Goal: Task Accomplishment & Management: Manage account settings

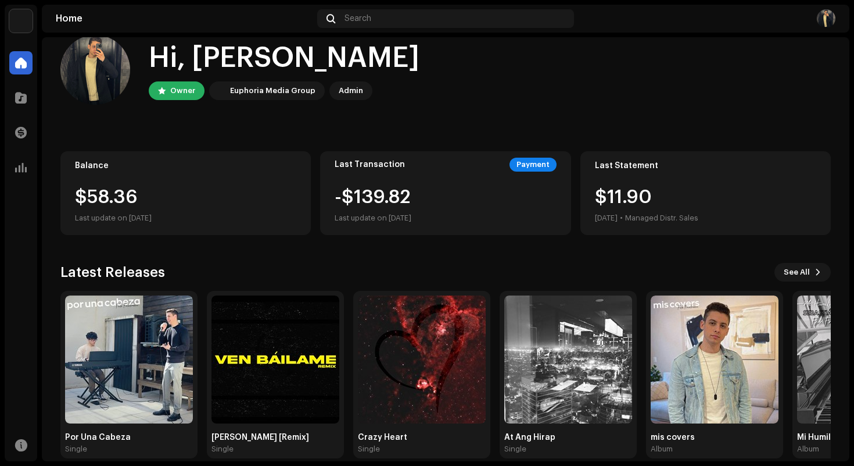
scroll to position [37, 0]
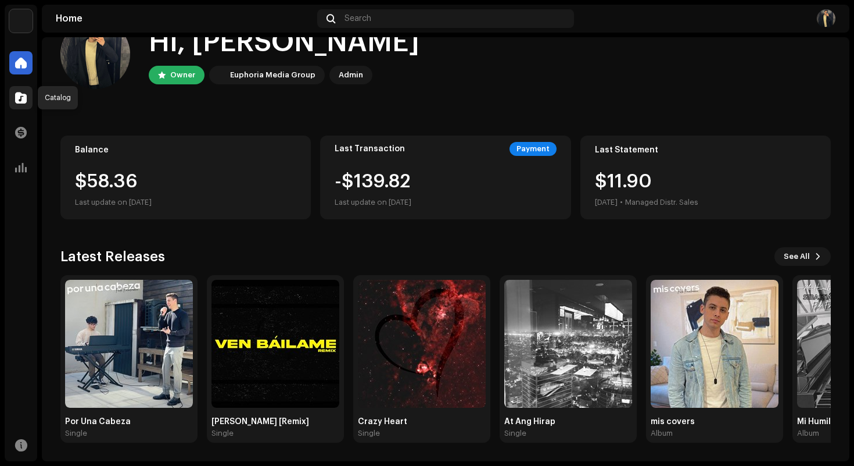
click at [22, 96] on span at bounding box center [21, 97] width 12 height 9
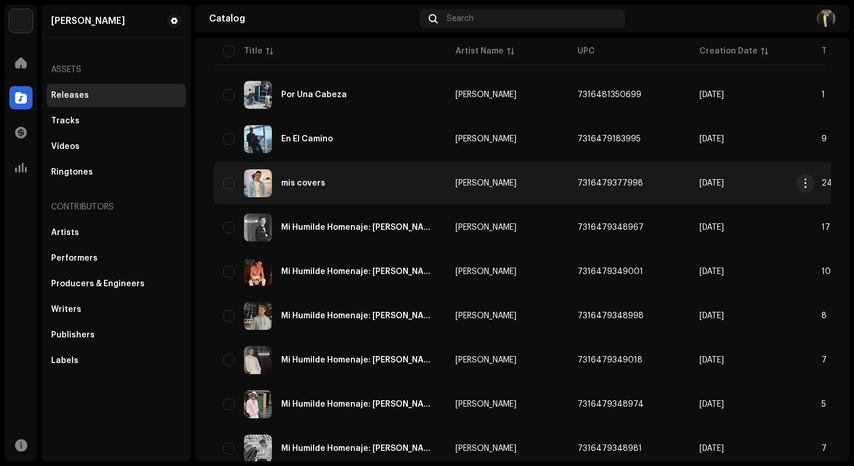
scroll to position [128, 0]
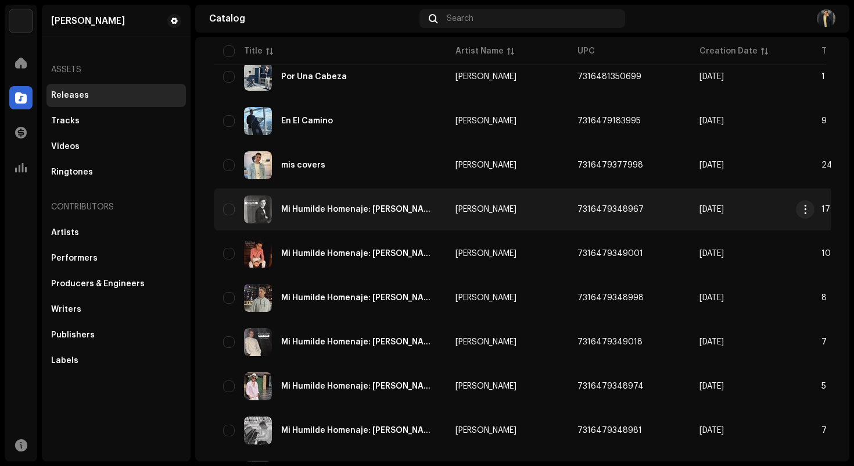
click at [407, 213] on div "Mi Humilde Homenaje: [PERSON_NAME]" at bounding box center [359, 209] width 156 height 8
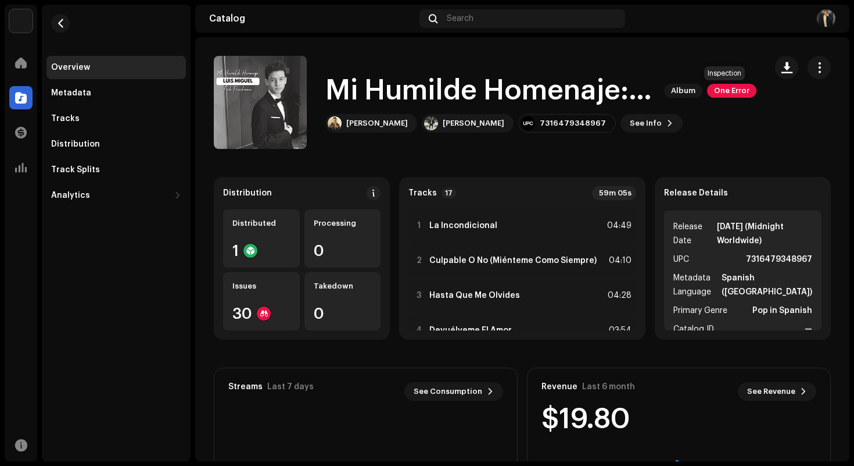
click at [727, 88] on span "One Error" at bounding box center [731, 91] width 49 height 14
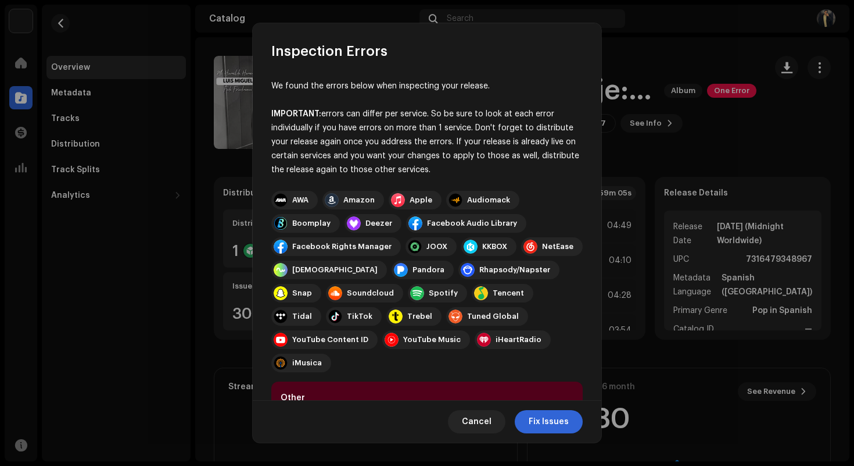
scroll to position [65, 0]
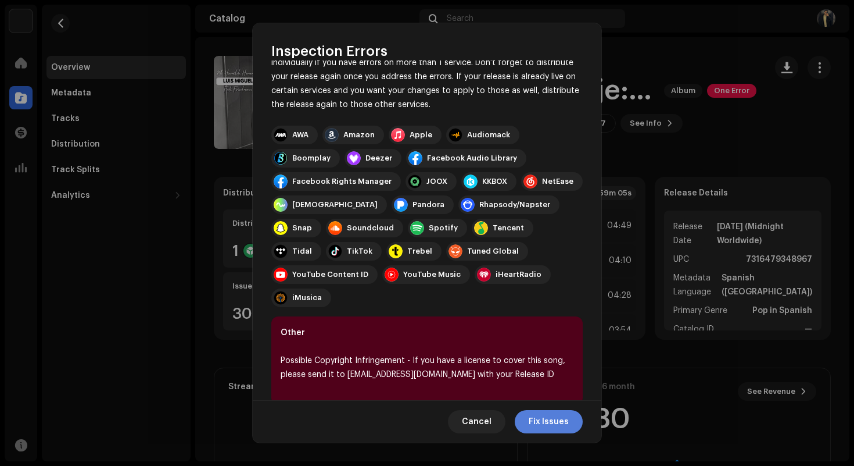
click at [565, 421] on span "Fix Issues" at bounding box center [549, 421] width 40 height 23
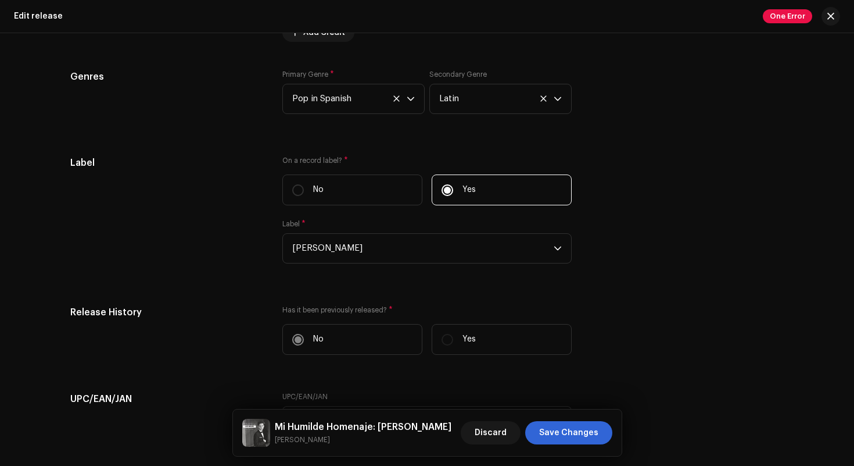
scroll to position [2092, 0]
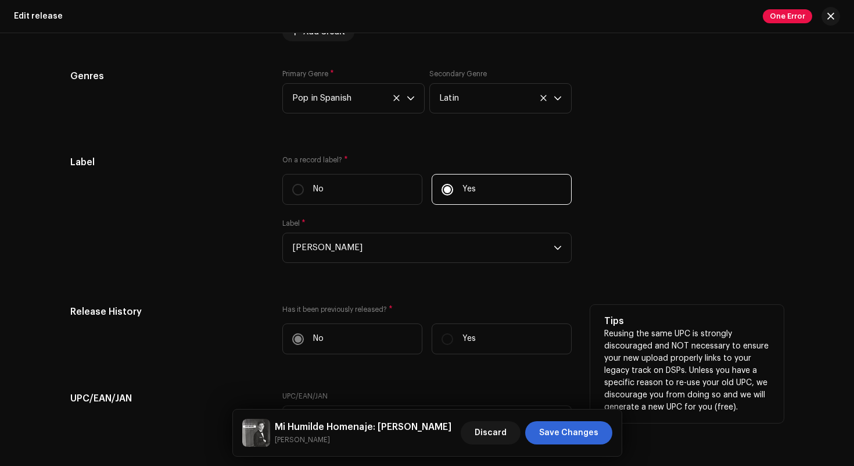
click at [468, 342] on p "Yes" at bounding box center [469, 338] width 13 height 12
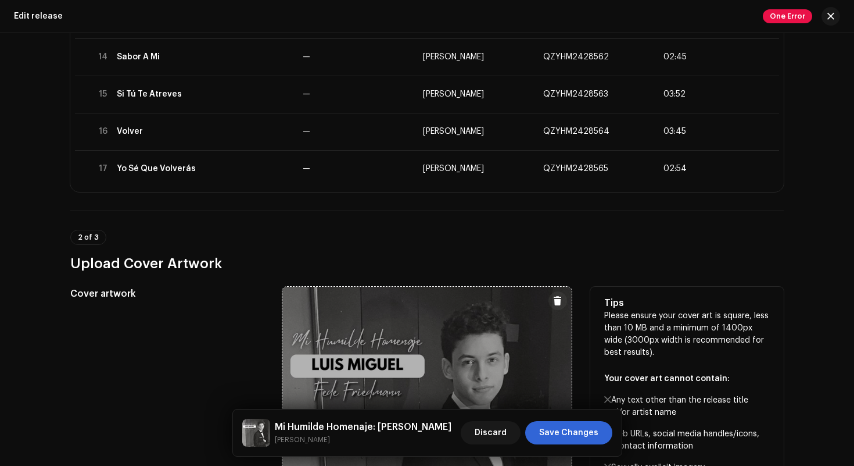
scroll to position [803, 0]
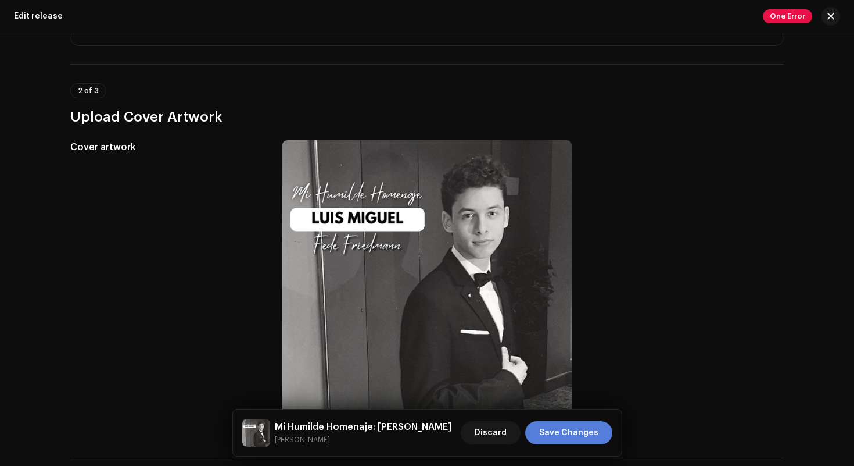
click at [596, 442] on span "Save Changes" at bounding box center [568, 432] width 59 height 23
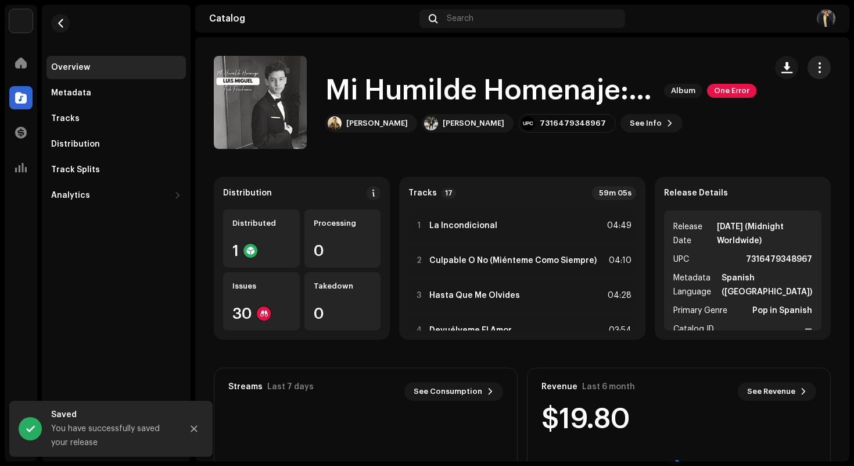
click at [814, 65] on span "button" at bounding box center [819, 67] width 11 height 9
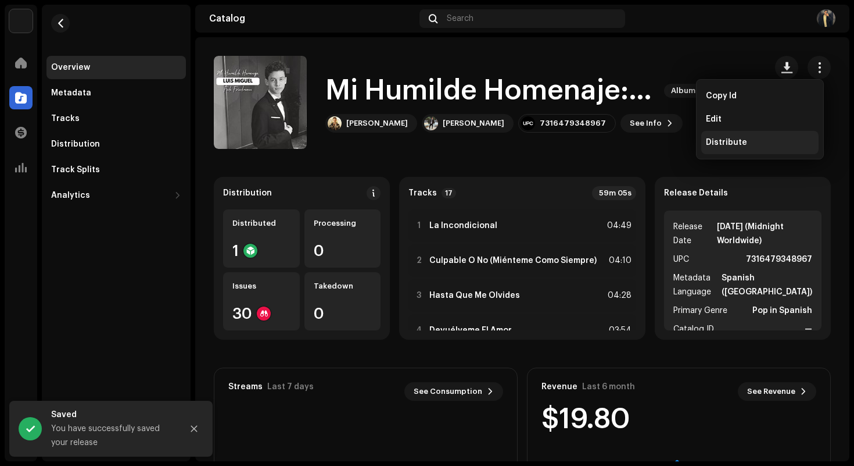
click at [753, 142] on div "Distribute" at bounding box center [760, 142] width 108 height 9
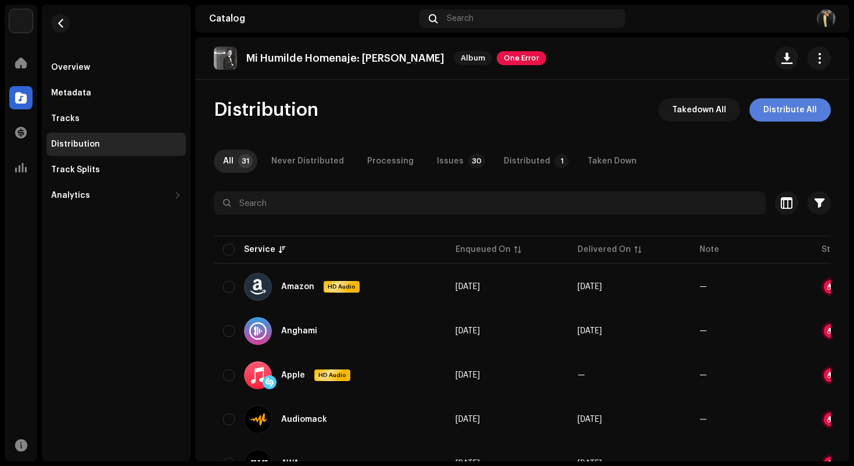
click at [797, 111] on span "Distribute All" at bounding box center [790, 109] width 53 height 23
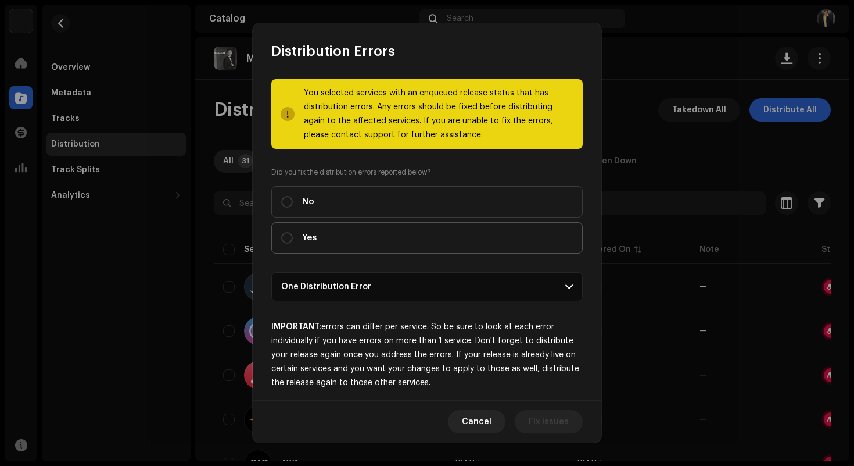
click at [316, 241] on span "Yes" at bounding box center [309, 237] width 15 height 13
click at [293, 241] on input "Yes" at bounding box center [287, 238] width 12 height 12
radio input "true"
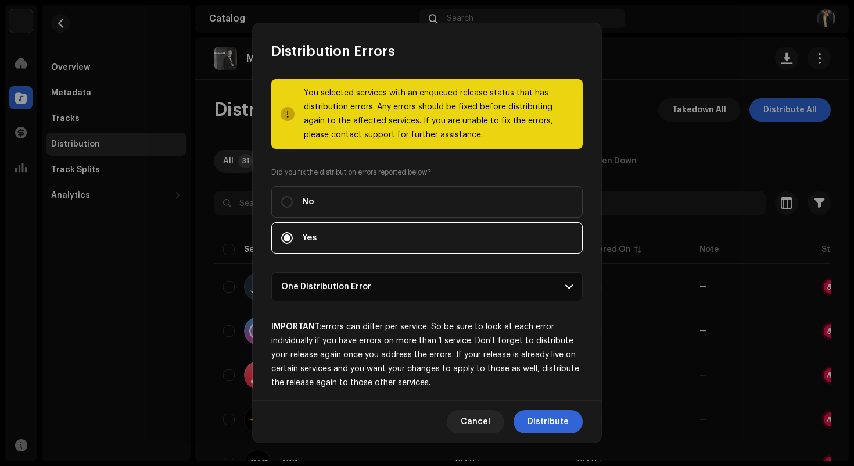
scroll to position [8, 0]
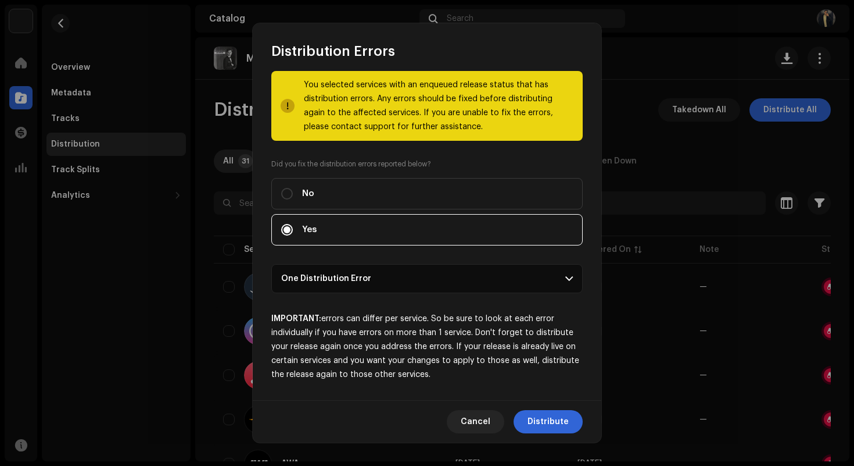
click at [442, 280] on p-accordion-header "One Distribution Error" at bounding box center [427, 278] width 312 height 29
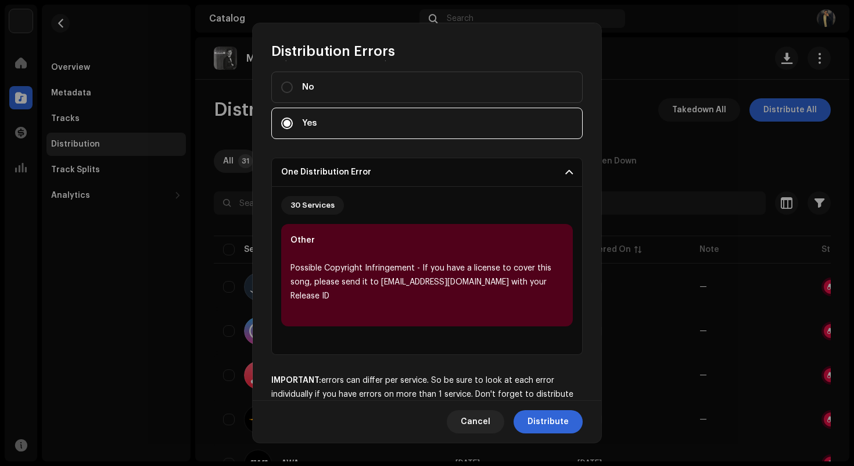
click at [460, 177] on p-accordion-header "One Distribution Error" at bounding box center [427, 172] width 312 height 29
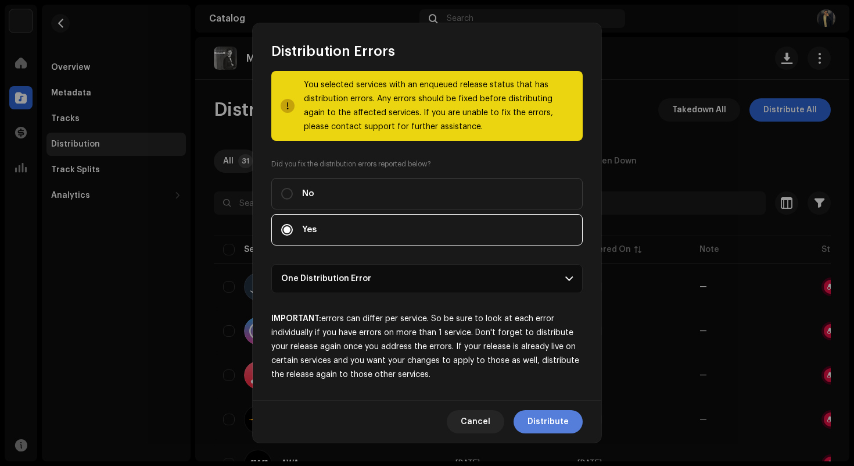
click at [542, 422] on span "Distribute" at bounding box center [548, 421] width 41 height 23
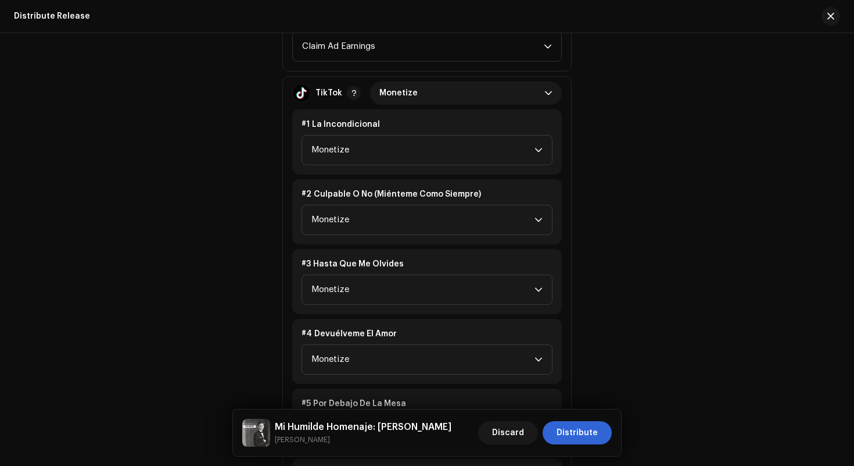
scroll to position [1418, 0]
click at [474, 94] on span "Monetize" at bounding box center [462, 92] width 165 height 23
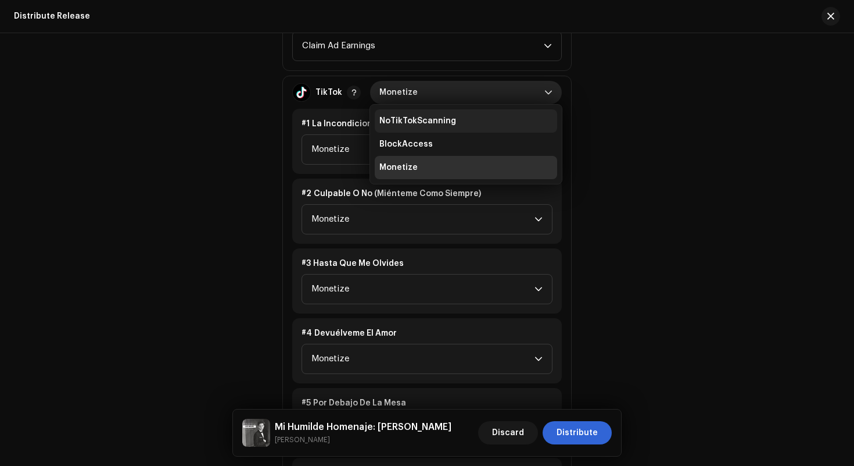
click at [464, 116] on li "NoTikTokScanning" at bounding box center [466, 120] width 183 height 23
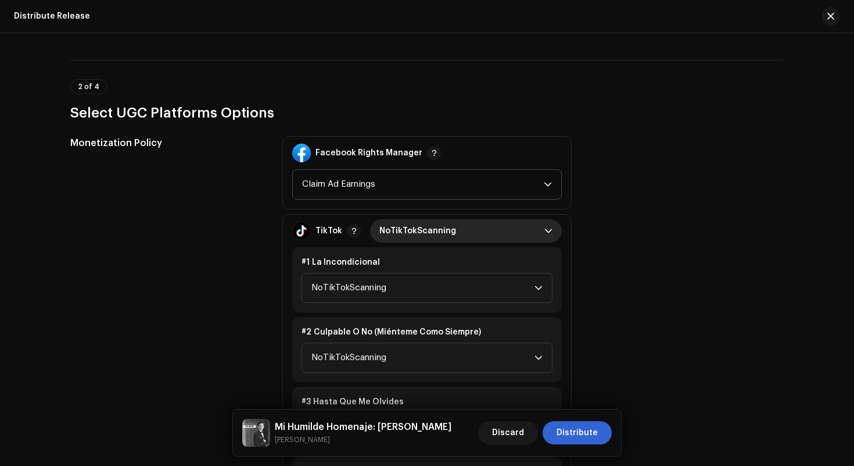
scroll to position [1275, 0]
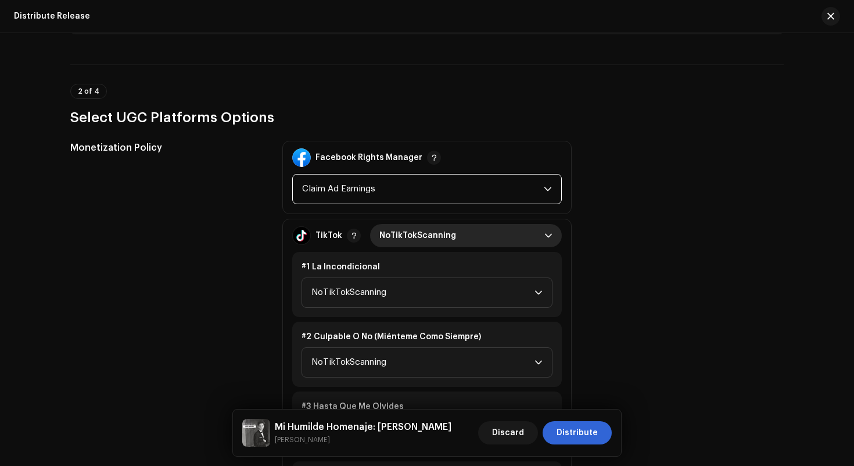
click at [448, 189] on span "Claim Ad Earnings" at bounding box center [423, 188] width 242 height 29
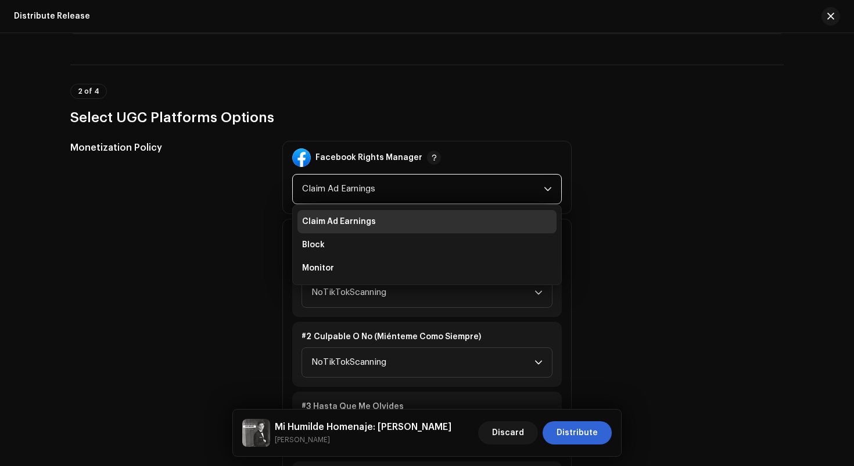
click at [474, 217] on li "Claim Ad Earnings" at bounding box center [427, 221] width 259 height 23
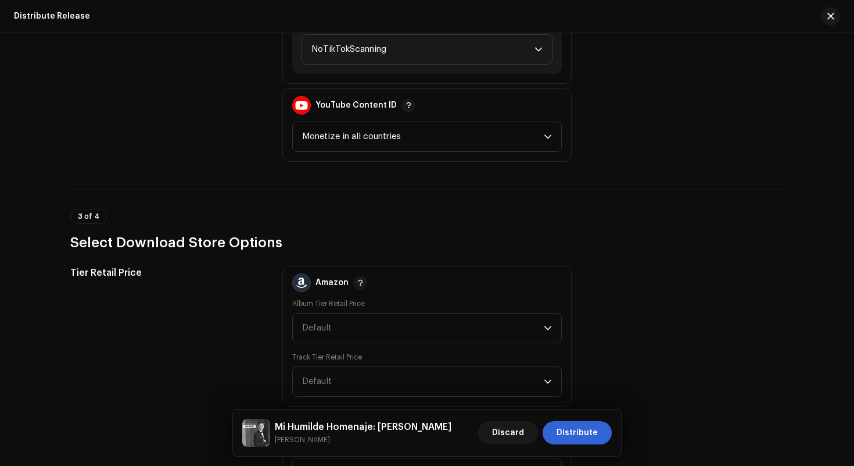
scroll to position [2595, 0]
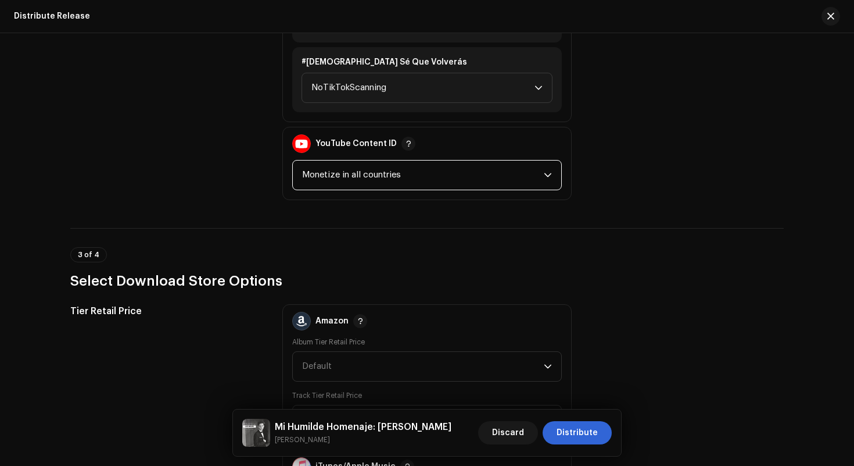
click at [531, 182] on span "Monetize in all countries" at bounding box center [423, 174] width 242 height 29
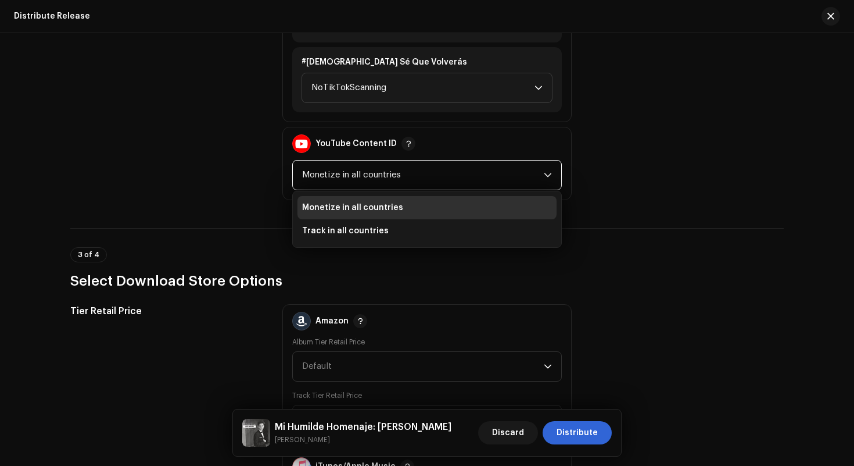
click at [551, 271] on h3 "Select Download Store Options" at bounding box center [427, 280] width 714 height 19
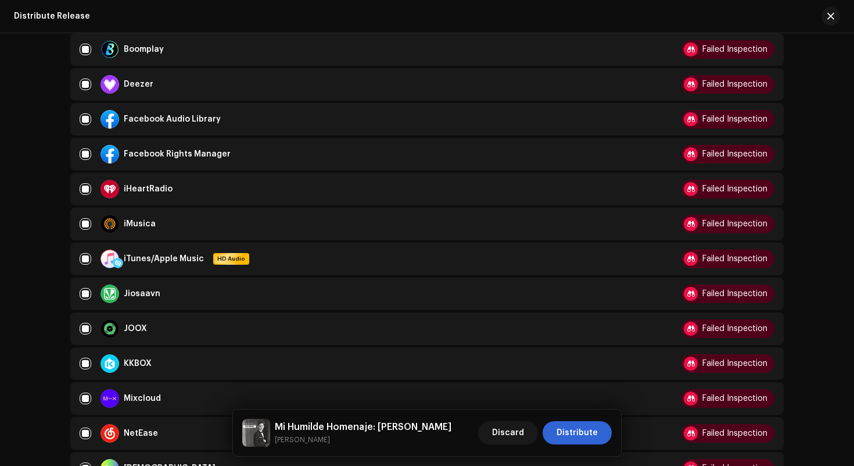
scroll to position [0, 0]
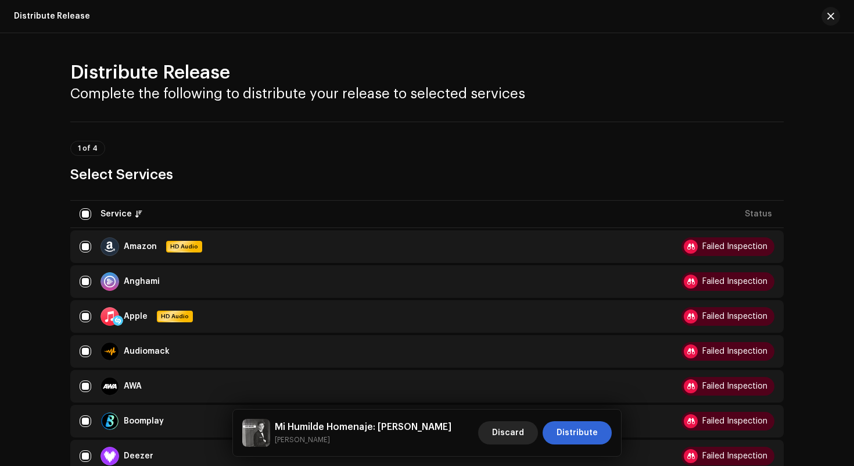
click at [519, 437] on span "Discard" at bounding box center [508, 432] width 32 height 23
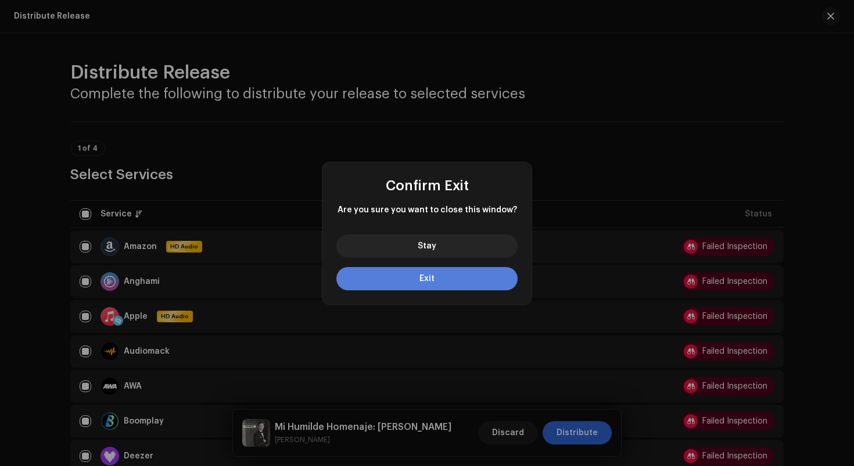
click at [475, 281] on button "Exit" at bounding box center [427, 278] width 181 height 23
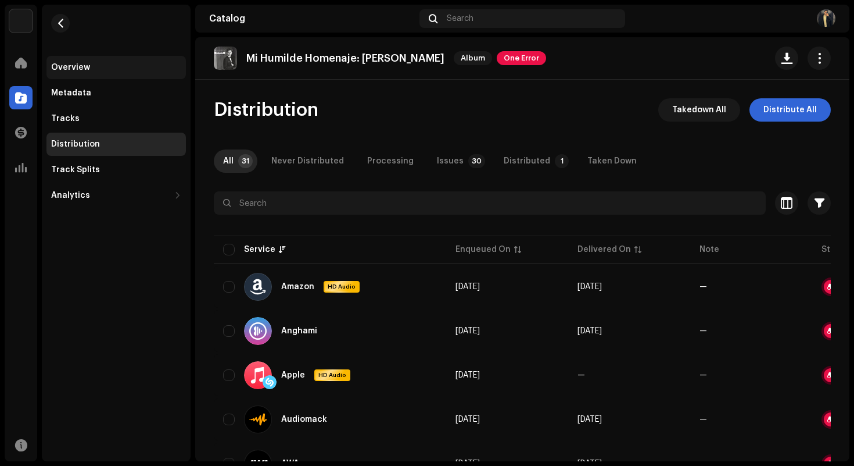
click at [145, 70] on div "Overview" at bounding box center [116, 67] width 130 height 9
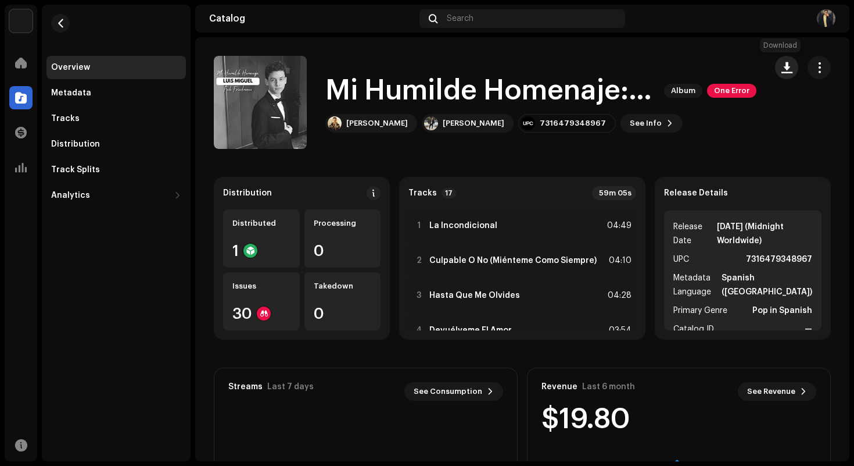
click at [782, 63] on span "button" at bounding box center [787, 67] width 11 height 9
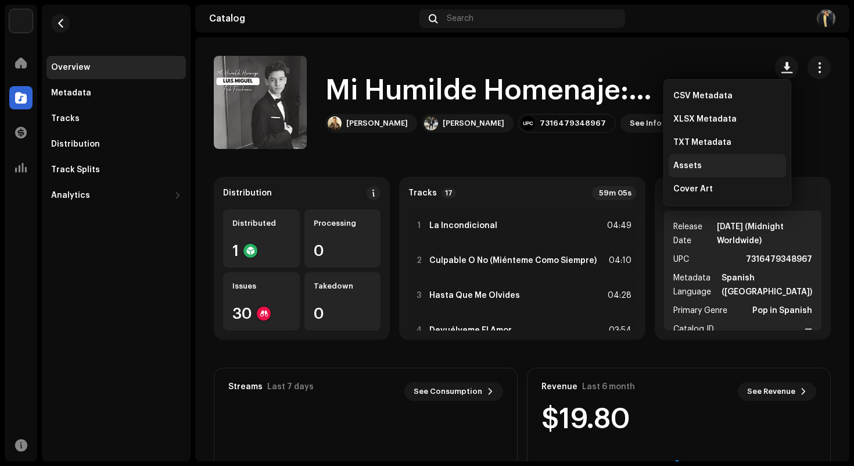
click at [732, 170] on div "Assets" at bounding box center [728, 165] width 108 height 9
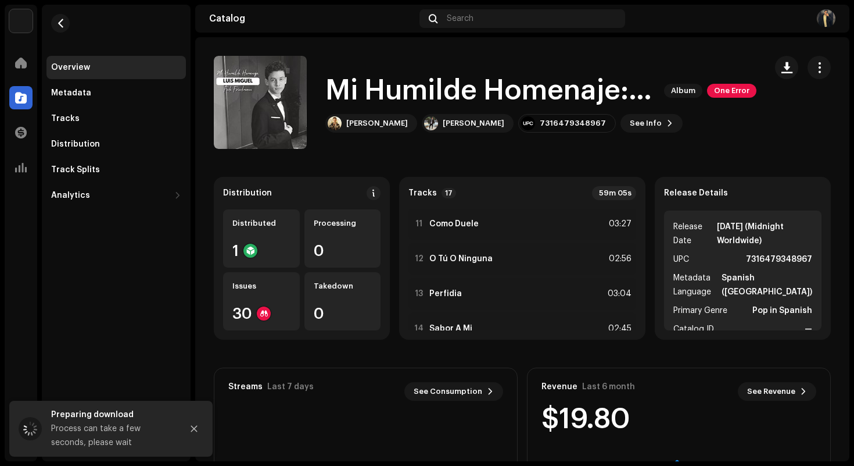
scroll to position [79, 0]
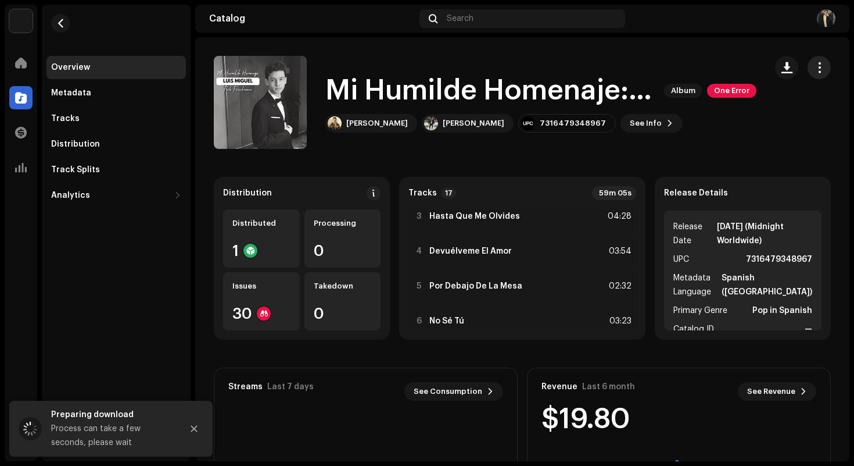
click at [821, 60] on button "button" at bounding box center [819, 67] width 23 height 23
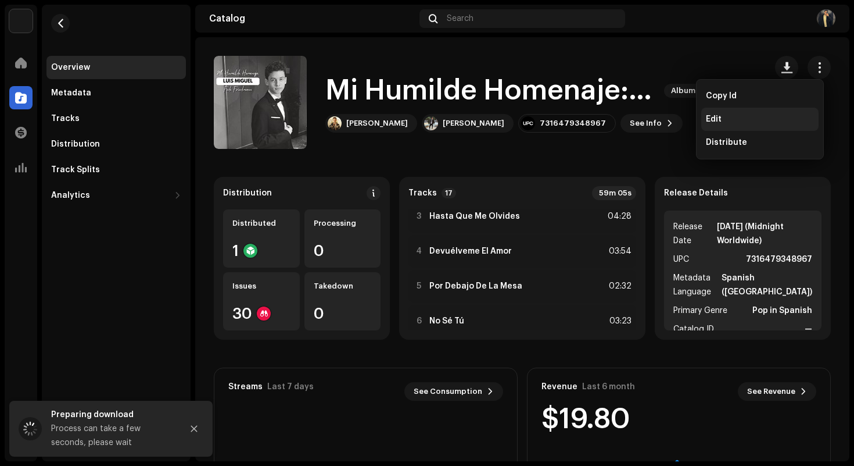
click at [740, 120] on div "Edit" at bounding box center [760, 119] width 108 height 9
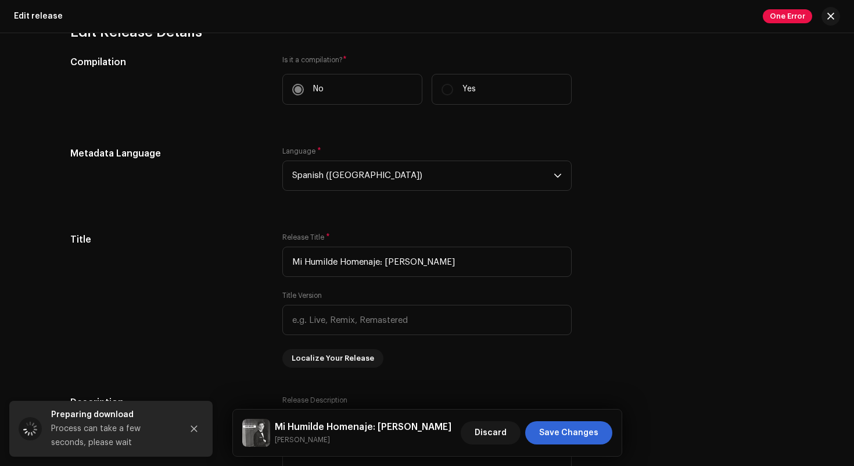
scroll to position [1300, 0]
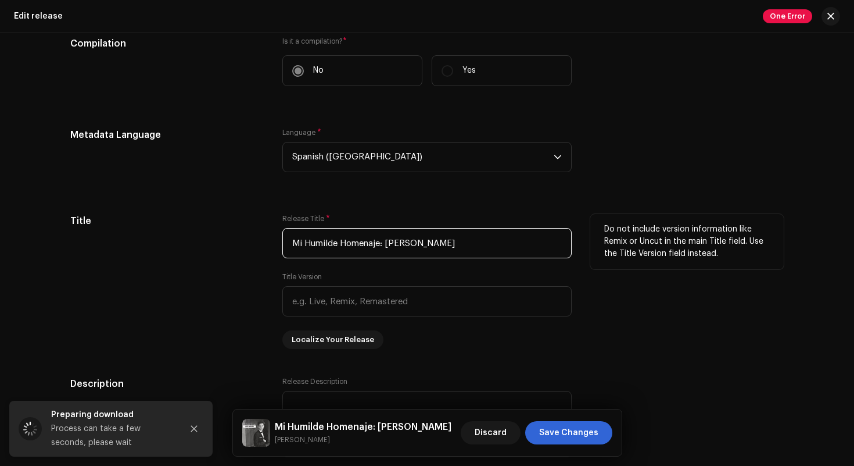
click at [431, 252] on input "Mi Humilde Homenaje: [PERSON_NAME]" at bounding box center [426, 243] width 289 height 30
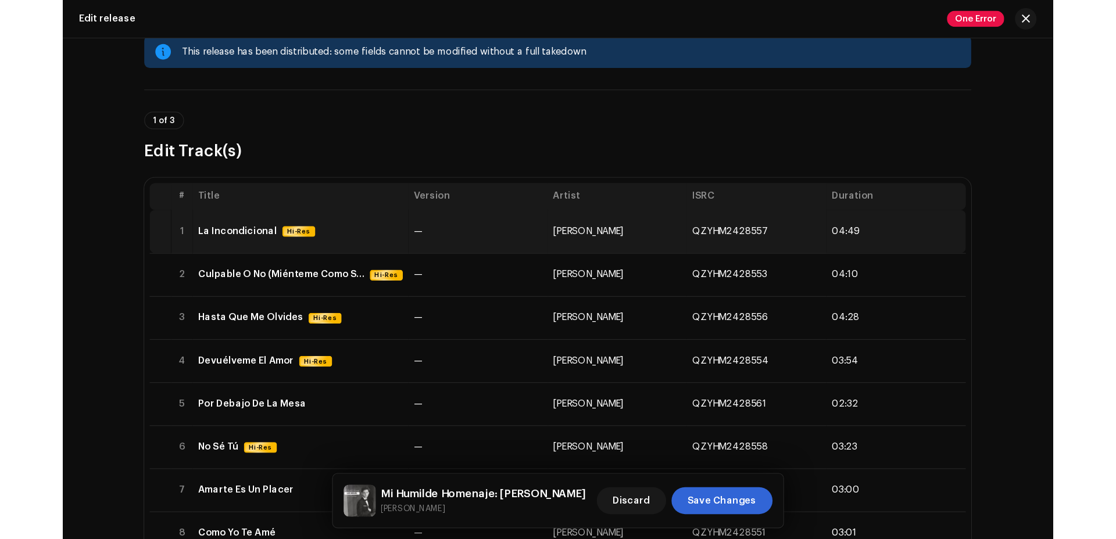
scroll to position [0, 0]
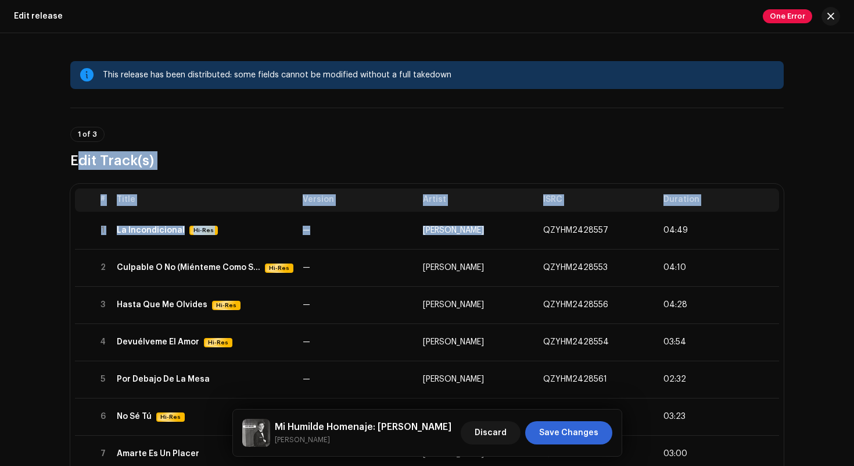
drag, startPoint x: 538, startPoint y: 233, endPoint x: 624, endPoint y: 112, distance: 148.0
click at [608, 144] on div "1 of 3 Edit Track(s)" at bounding box center [427, 148] width 714 height 43
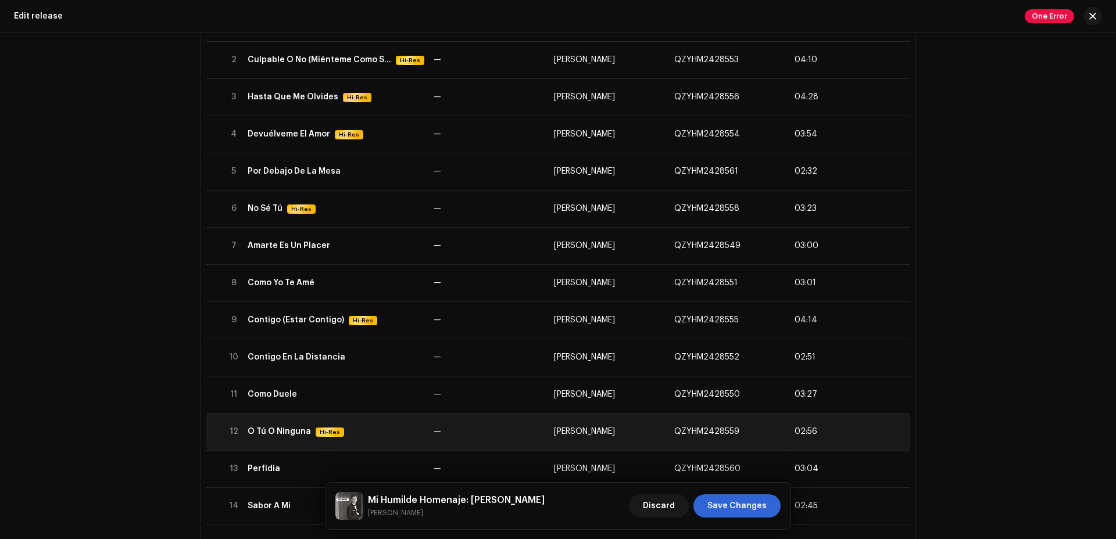
scroll to position [288, 0]
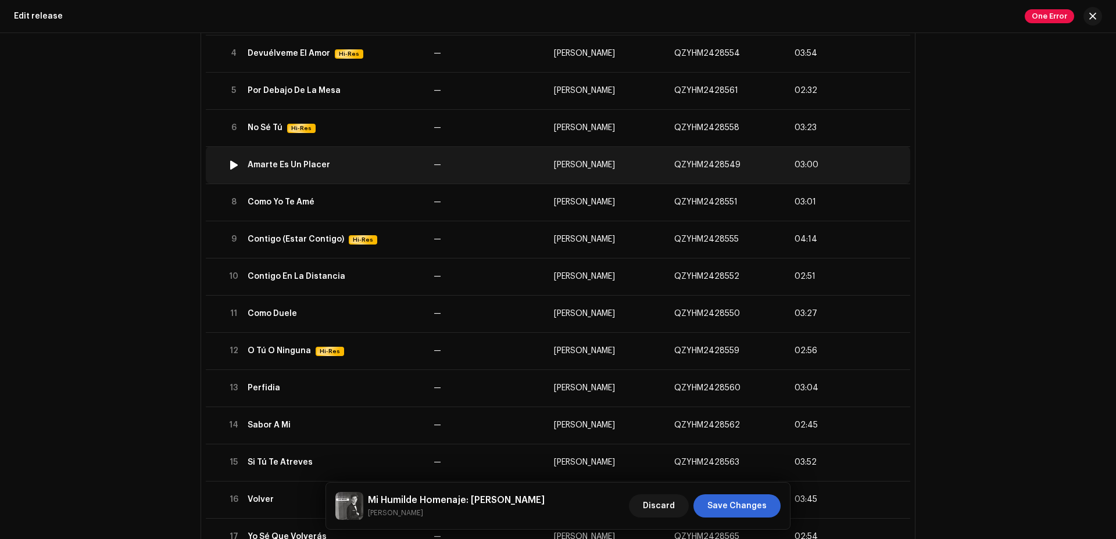
copy tr "QZYHM2428549"
drag, startPoint x: 664, startPoint y: 162, endPoint x: 814, endPoint y: 156, distance: 149.5
click at [814, 156] on tr "7 Amarte Es Un Placer — [PERSON_NAME] QZYHM2428549 03:00" at bounding box center [558, 164] width 704 height 37
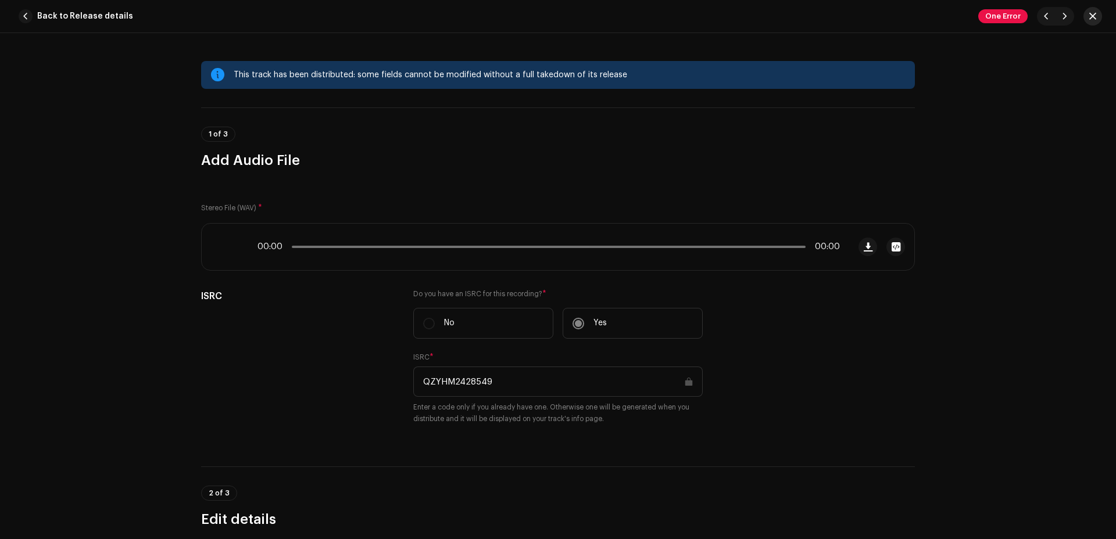
click at [854, 15] on button "button" at bounding box center [1092, 16] width 19 height 19
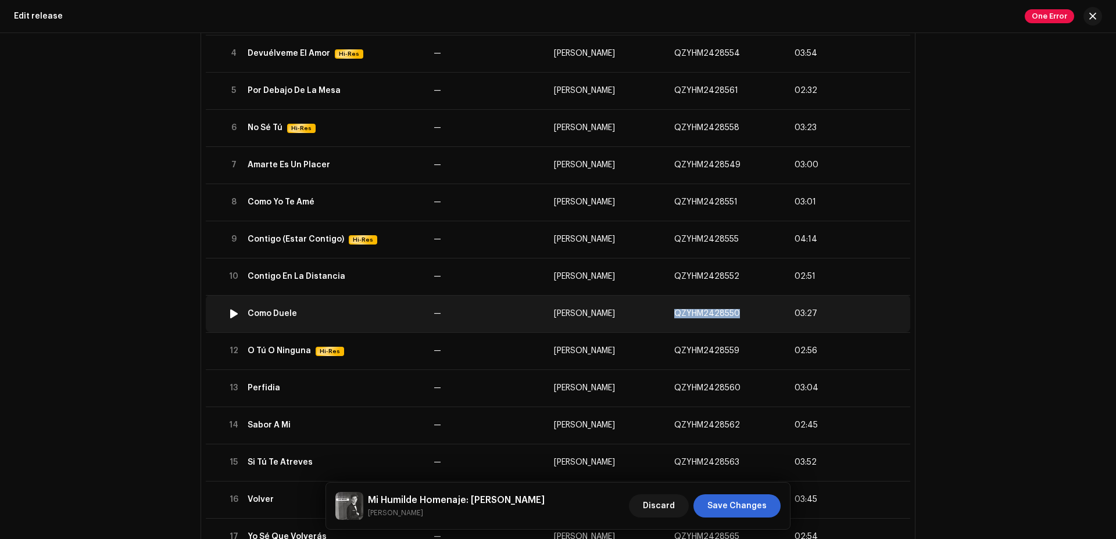
copy span "QZYHM2428550"
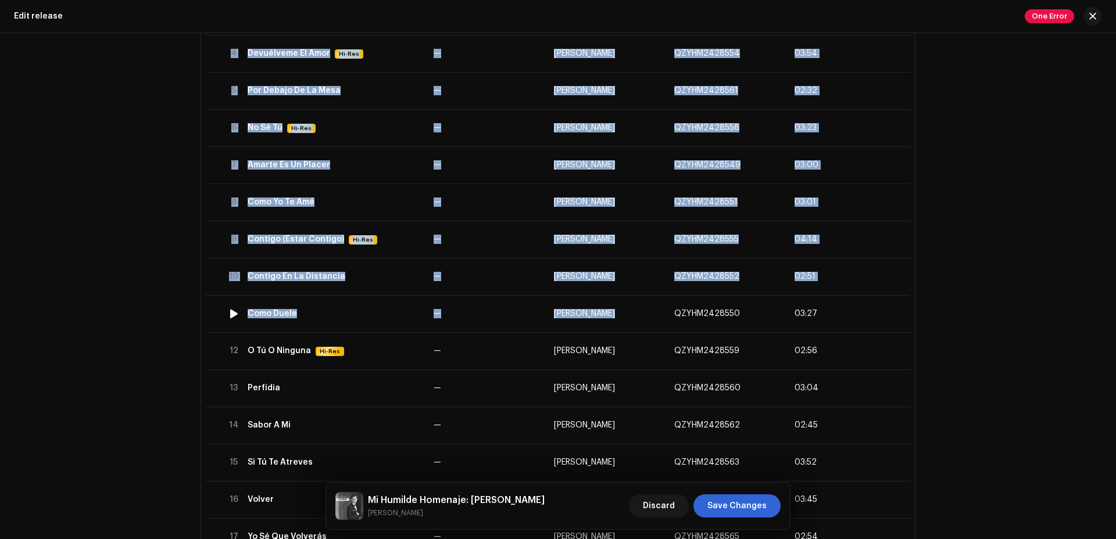
drag, startPoint x: 672, startPoint y: 312, endPoint x: 975, endPoint y: 264, distance: 306.7
click at [854, 264] on div "This release has been distributed: some fields cannot be modified without a ful…" at bounding box center [558, 286] width 1116 height 506
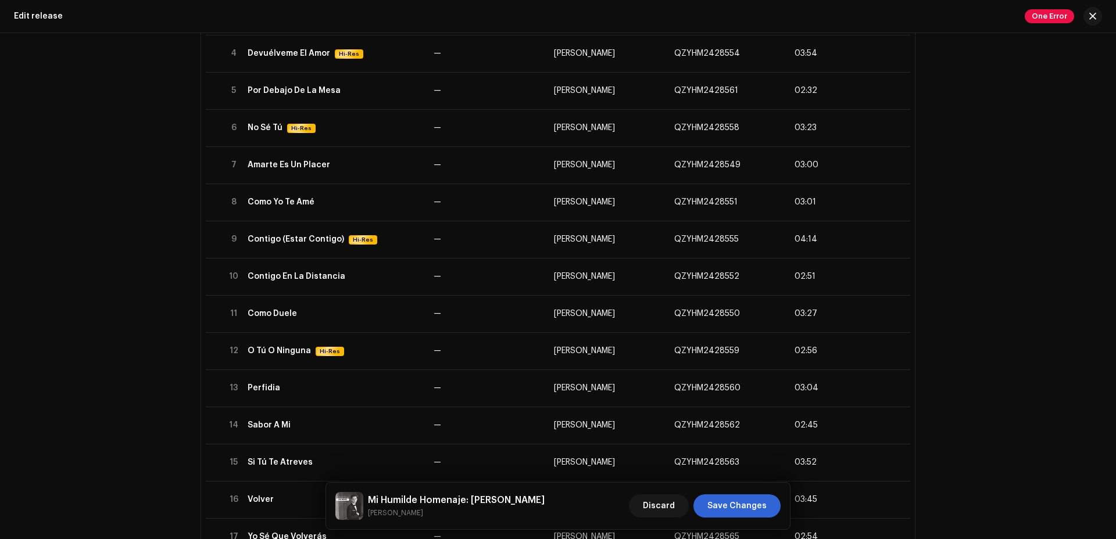
click at [854, 274] on div "This release has been distributed: some fields cannot be modified without a ful…" at bounding box center [558, 286] width 1116 height 506
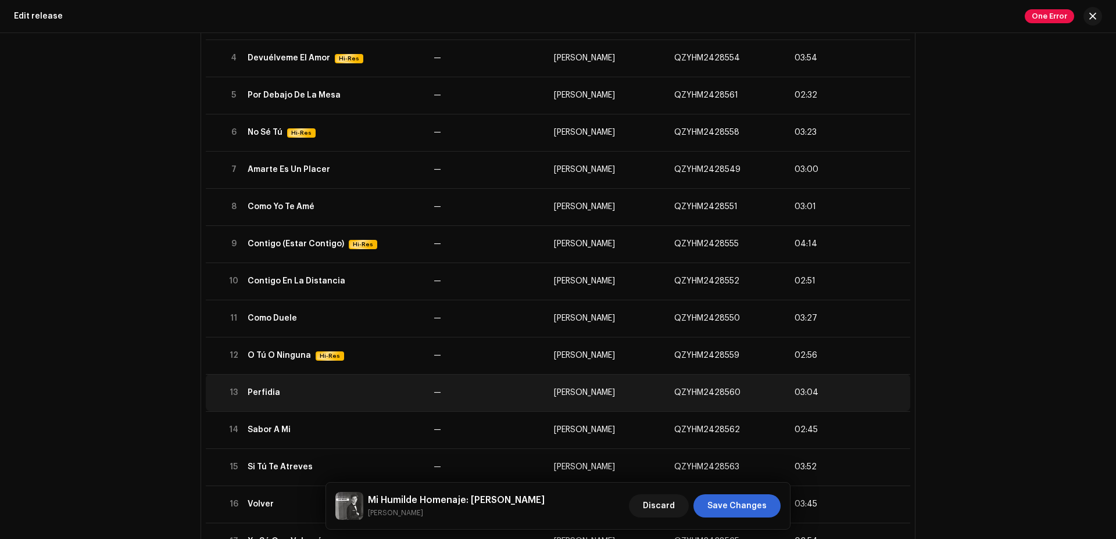
scroll to position [277, 0]
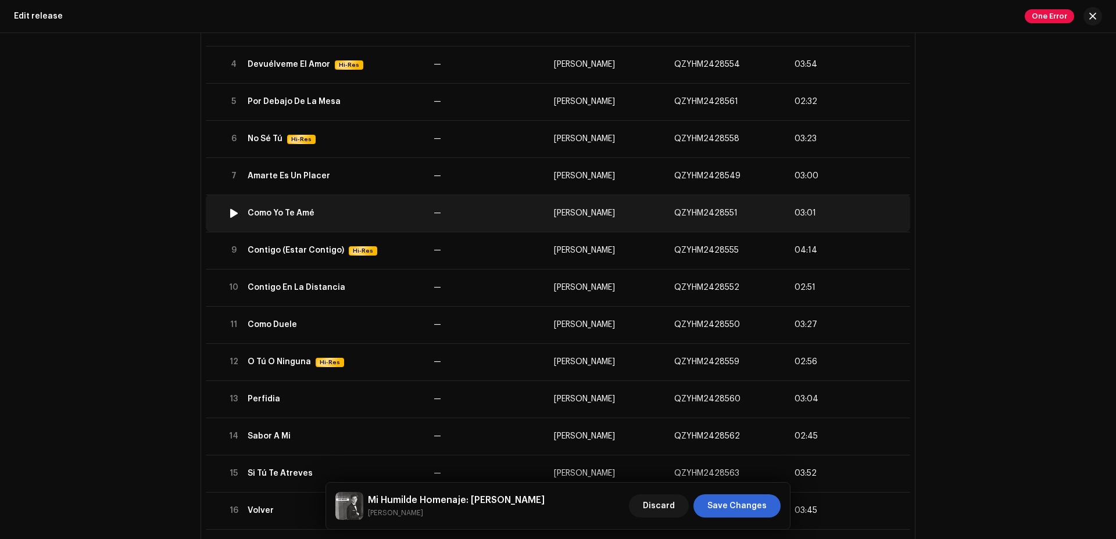
copy tr "QZYHM2428551"
drag, startPoint x: 662, startPoint y: 214, endPoint x: 732, endPoint y: 216, distance: 70.3
click at [732, 216] on tr "8 Como Yo Te Amé — [PERSON_NAME] QZYHM2428551 03:01" at bounding box center [558, 213] width 704 height 37
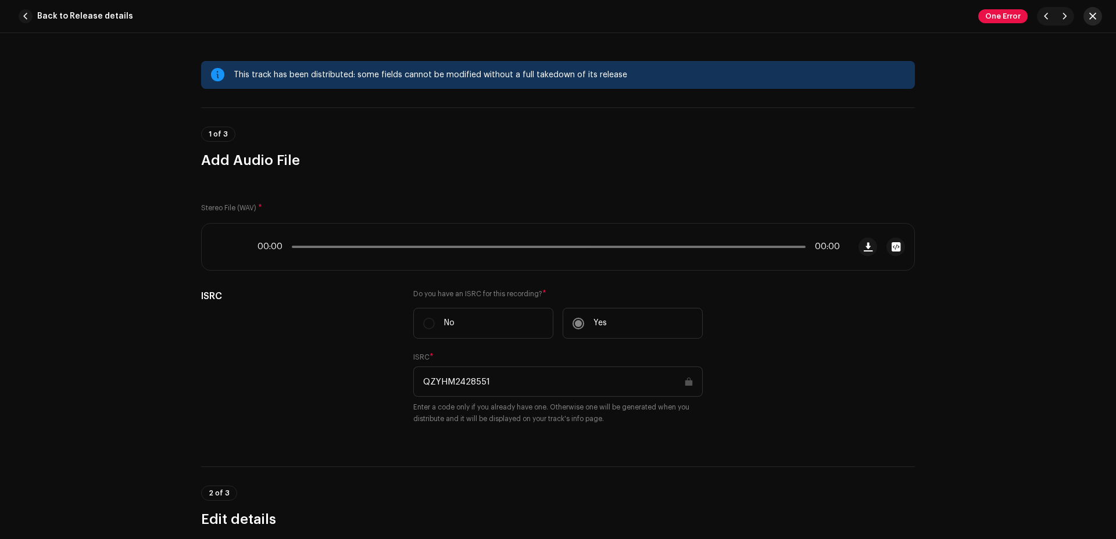
click at [854, 12] on span "button" at bounding box center [1092, 16] width 7 height 9
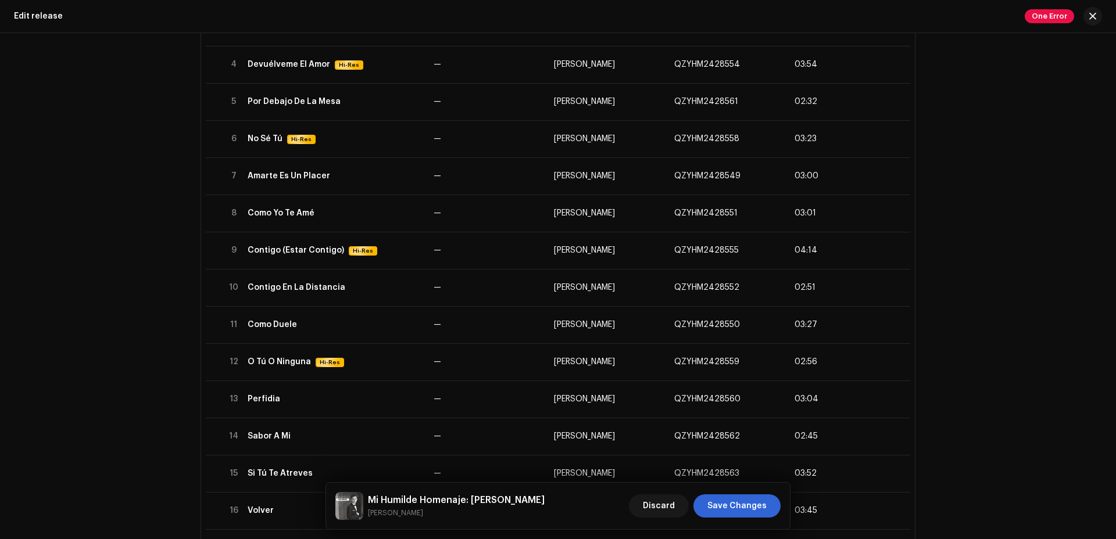
click at [854, 233] on div "This release has been distributed: some fields cannot be modified without a ful…" at bounding box center [558, 286] width 1116 height 506
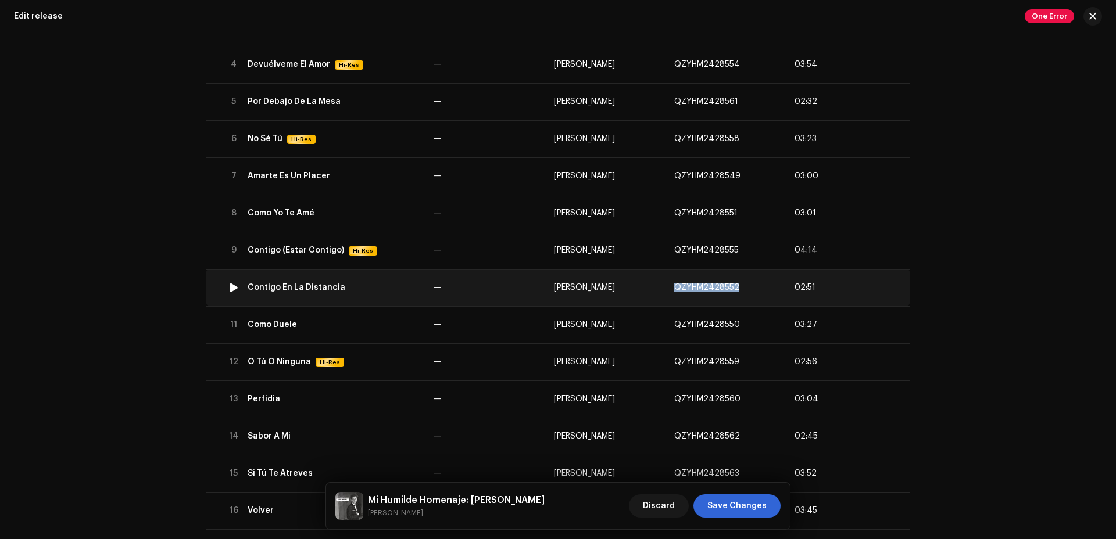
copy span "QZYHM2428552"
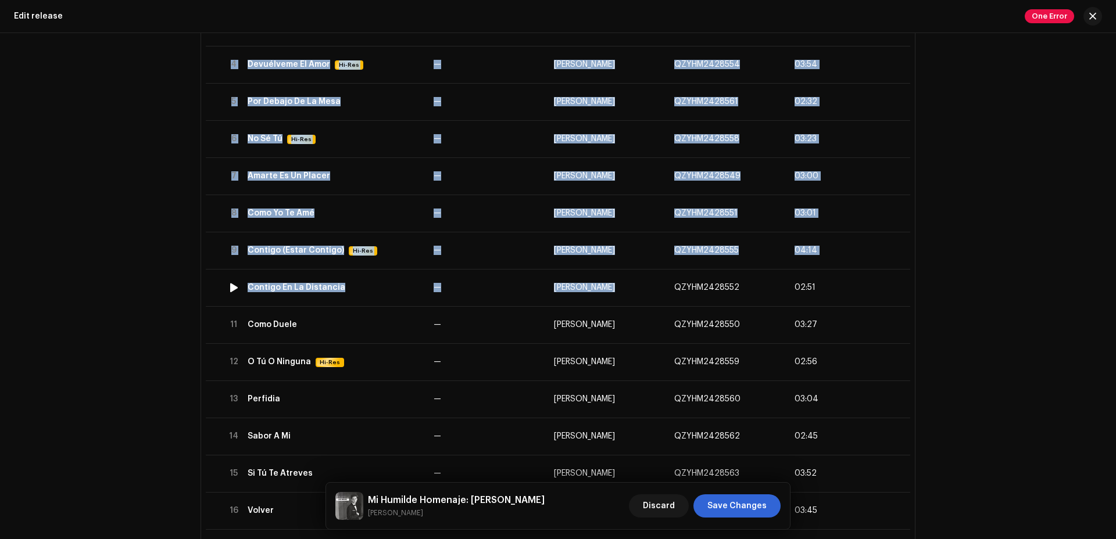
drag, startPoint x: 671, startPoint y: 286, endPoint x: 990, endPoint y: 282, distance: 319.1
click at [854, 282] on div "This release has been distributed: some fields cannot be modified without a ful…" at bounding box center [558, 286] width 1116 height 506
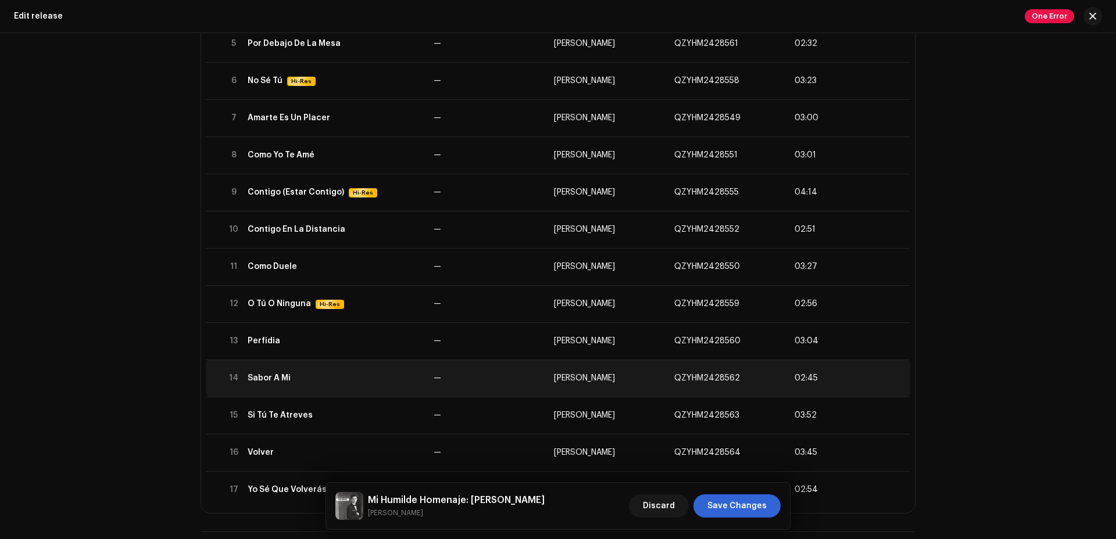
scroll to position [0, 0]
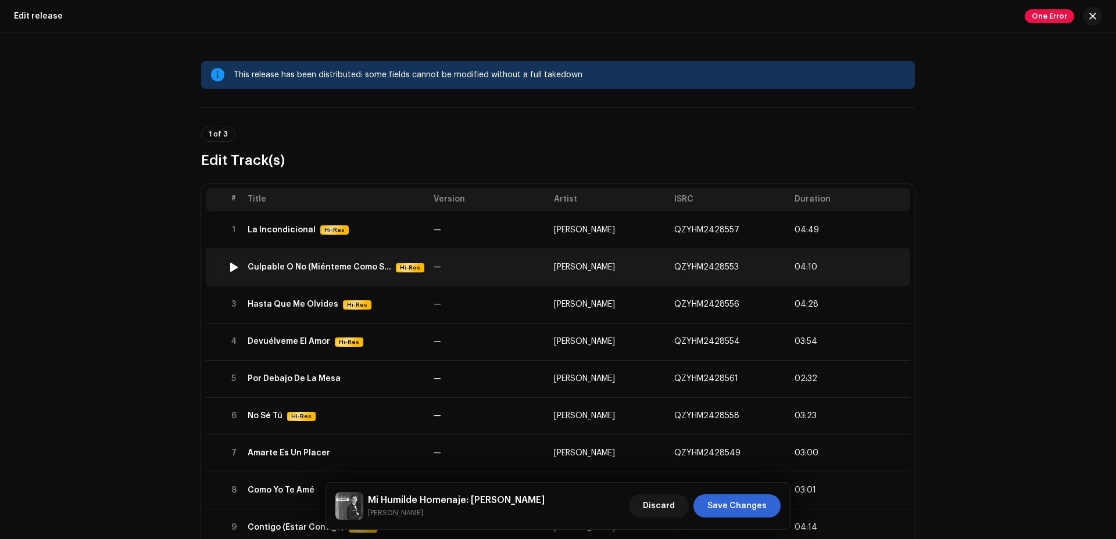
click at [505, 269] on td "—" at bounding box center [489, 267] width 120 height 37
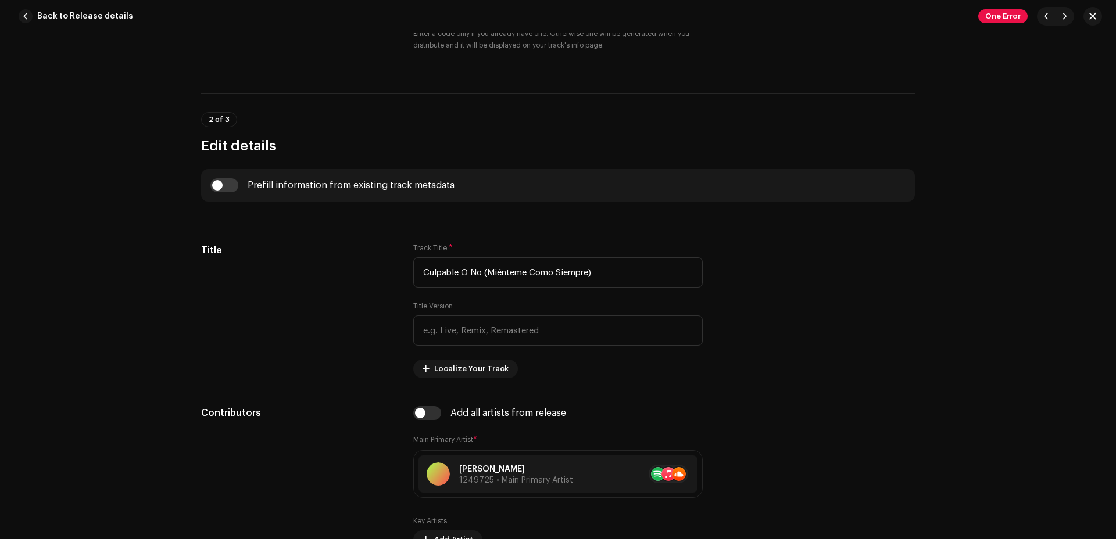
scroll to position [385, 0]
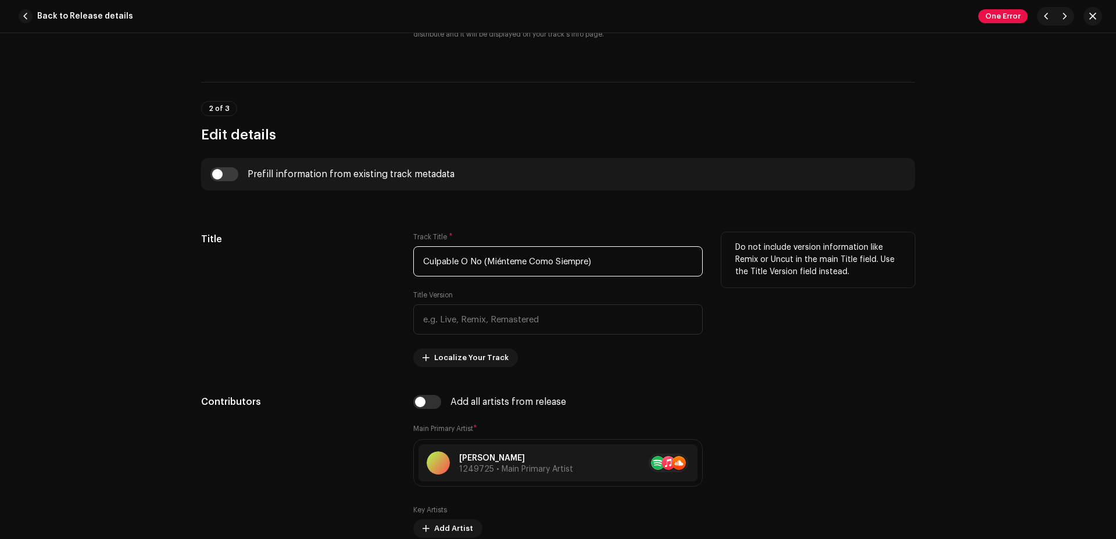
click at [624, 257] on input "Culpable O No (Miénteme Como Siempre)" at bounding box center [557, 261] width 289 height 30
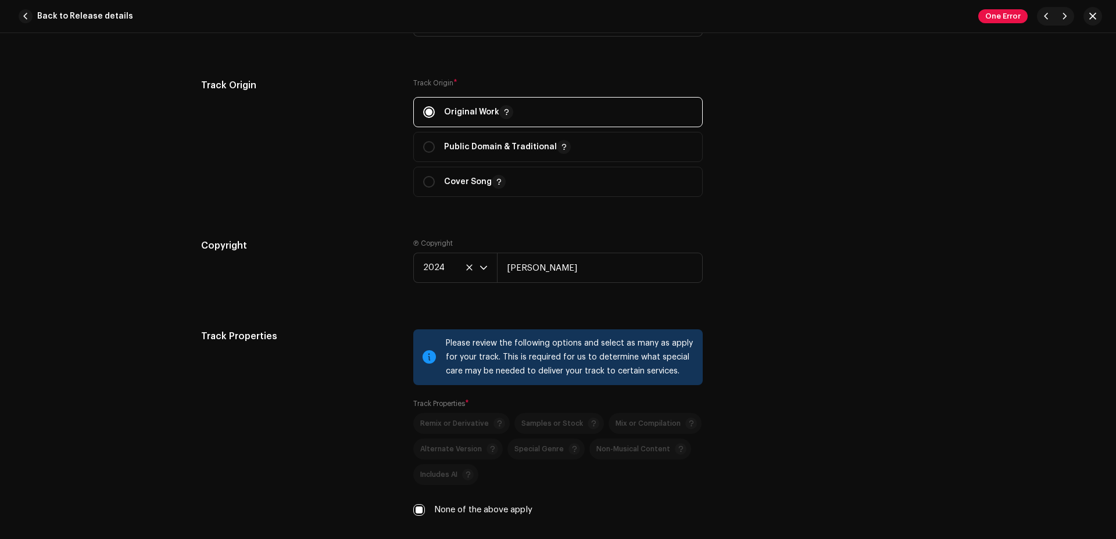
scroll to position [1095, 0]
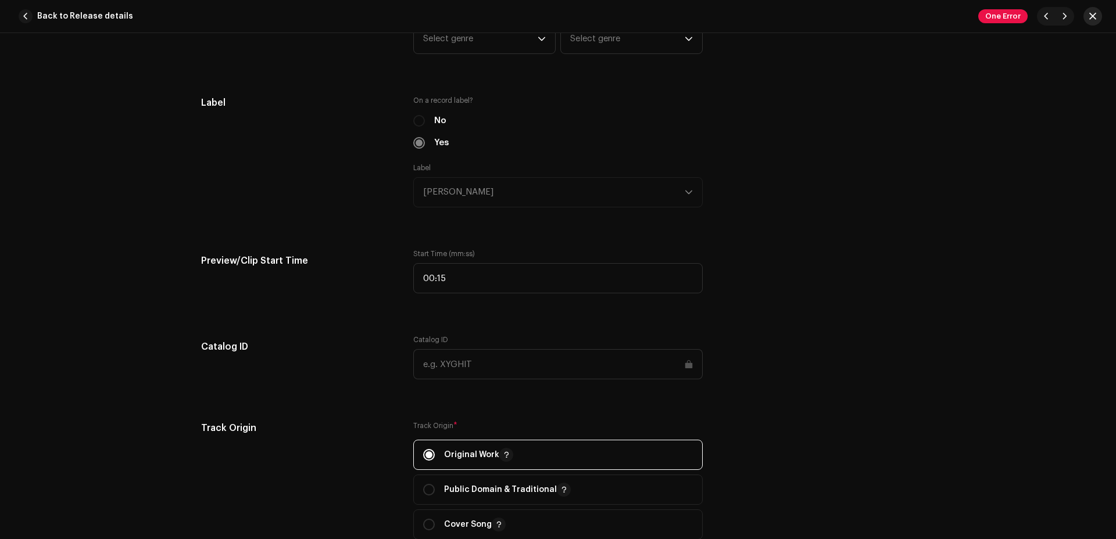
click at [854, 17] on button "button" at bounding box center [1092, 16] width 19 height 19
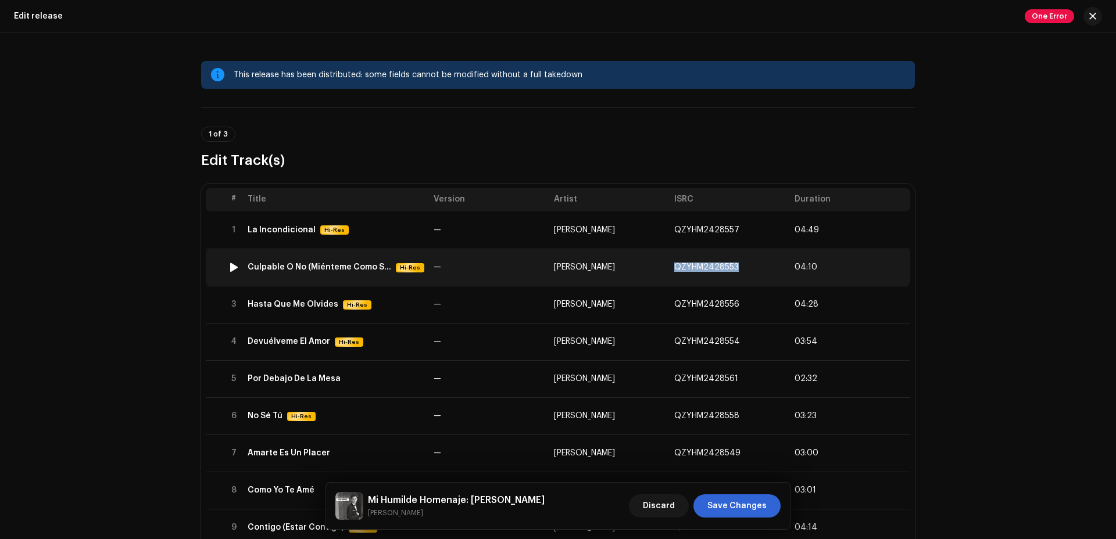
copy span "QZYHM2428553"
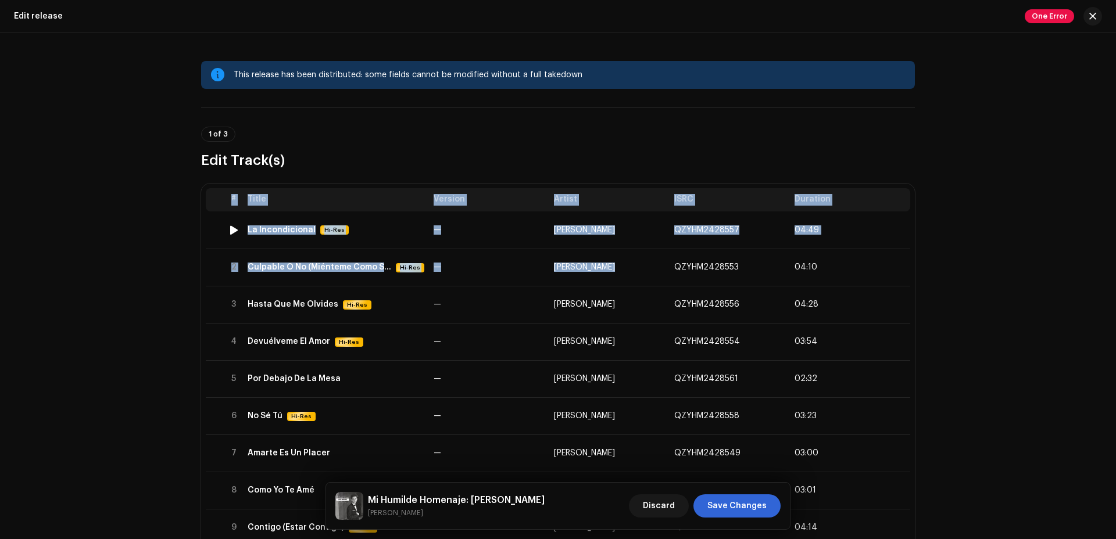
drag, startPoint x: 671, startPoint y: 267, endPoint x: 936, endPoint y: 203, distance: 272.5
click at [854, 205] on div "This release has been distributed: some fields cannot be modified without a ful…" at bounding box center [558, 286] width 1116 height 506
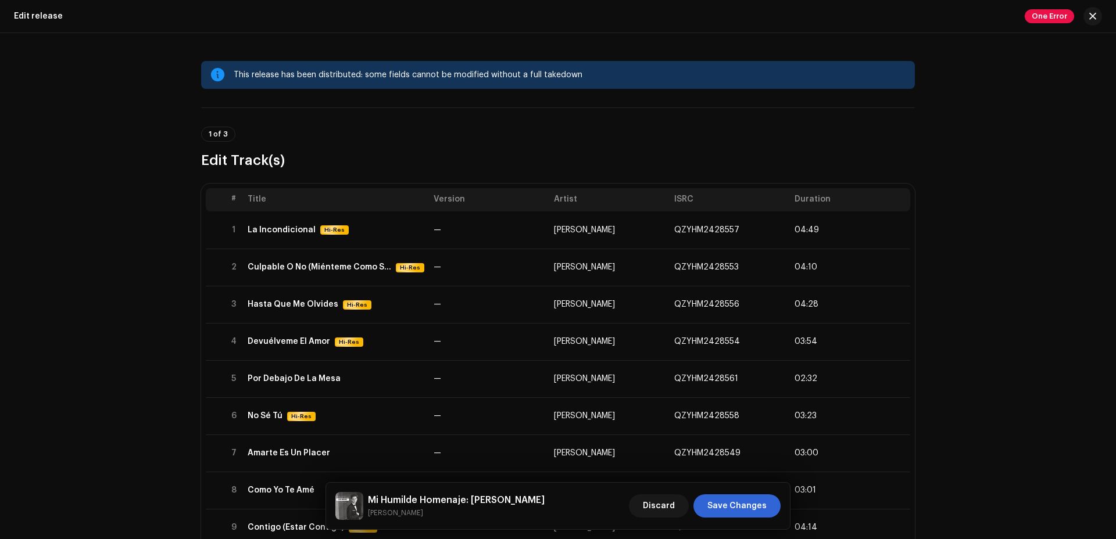
click at [854, 212] on div "This release has been distributed: some fields cannot be modified without a ful…" at bounding box center [558, 286] width 1116 height 506
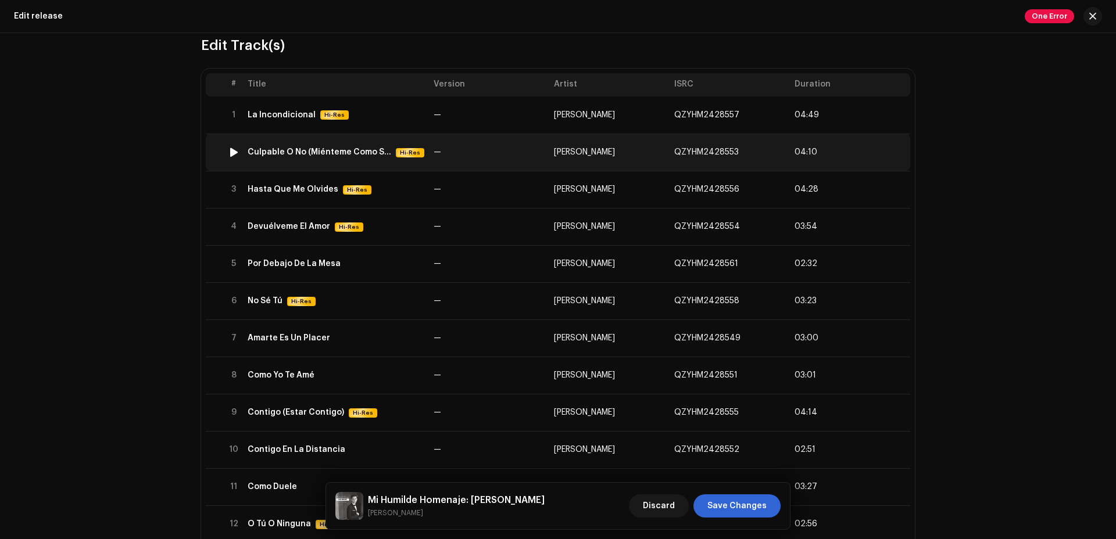
scroll to position [128, 0]
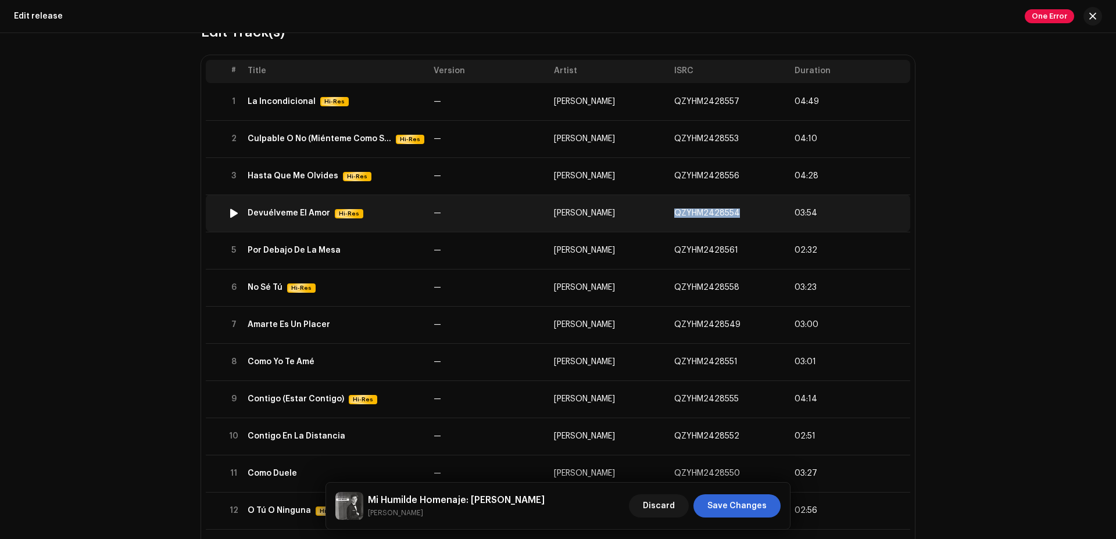
copy span "QZYHM2428554"
drag, startPoint x: 668, startPoint y: 216, endPoint x: 743, endPoint y: 216, distance: 75.6
click at [743, 216] on td "QZYHM2428554" at bounding box center [730, 213] width 120 height 37
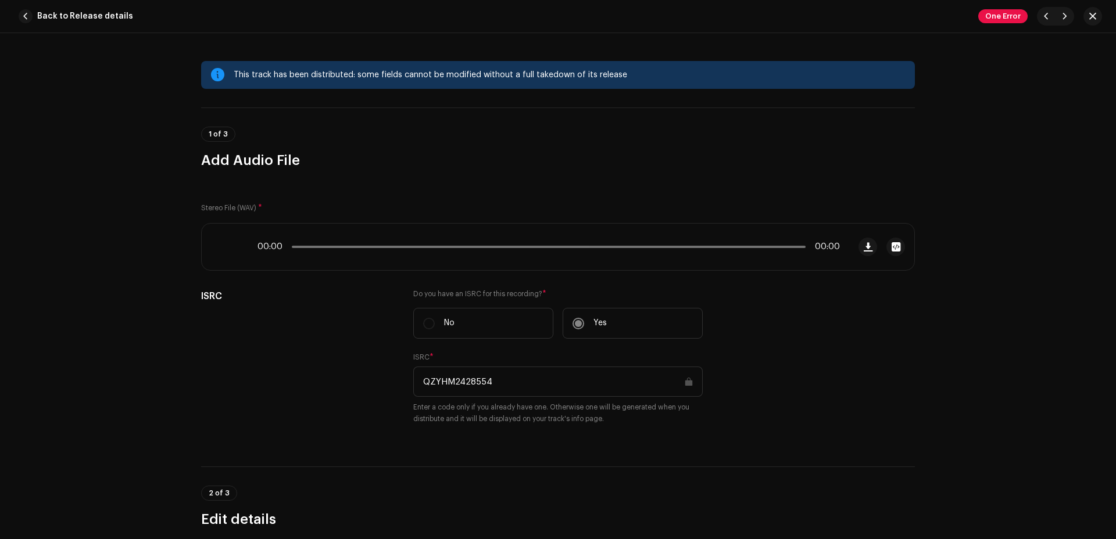
click at [854, 11] on div "One Error" at bounding box center [1040, 16] width 124 height 19
click at [854, 14] on span "button" at bounding box center [1092, 16] width 7 height 9
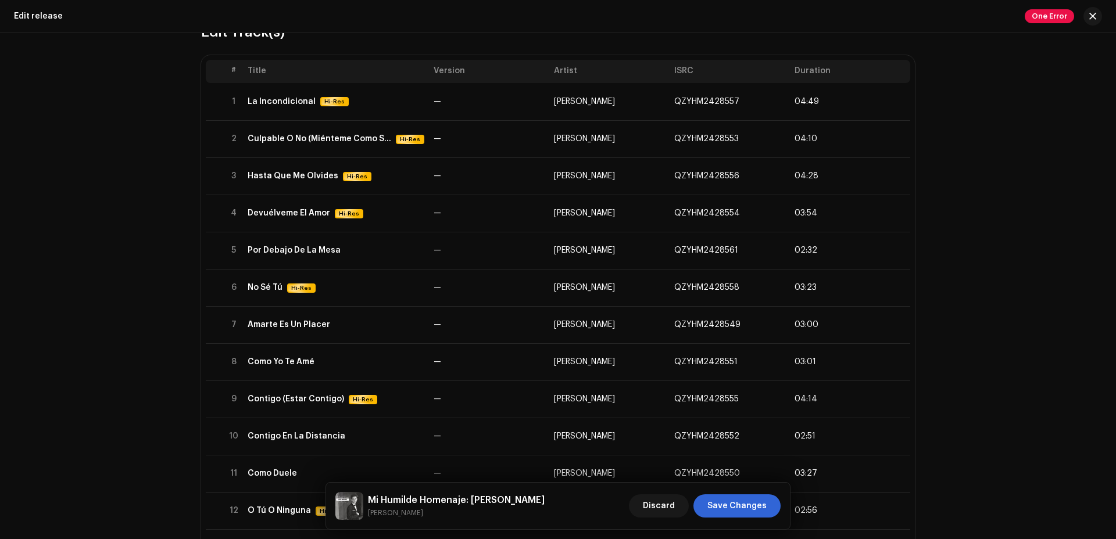
click at [854, 103] on div "This release has been distributed: some fields cannot be modified without a ful…" at bounding box center [558, 286] width 1116 height 506
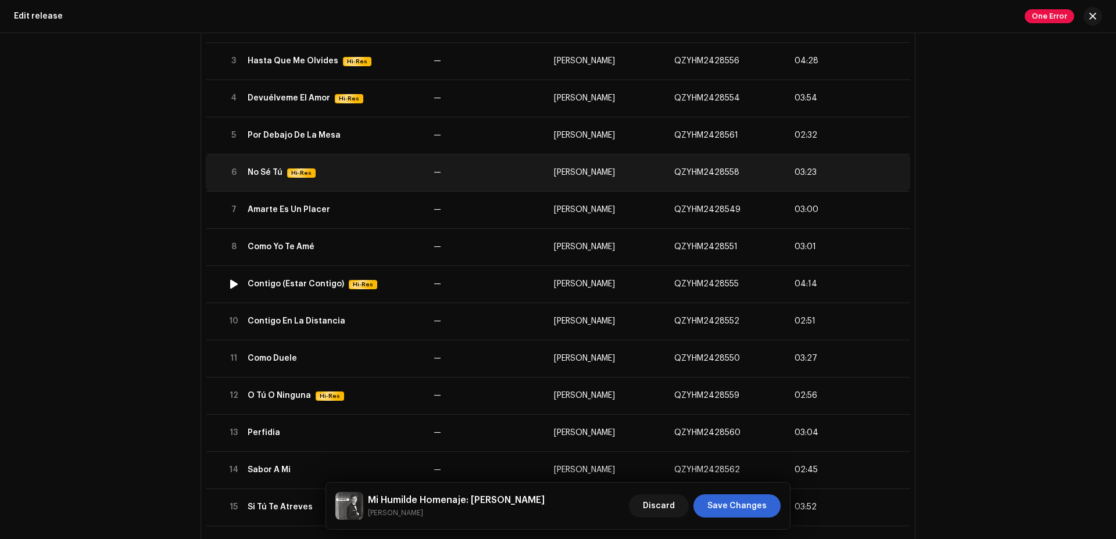
scroll to position [278, 0]
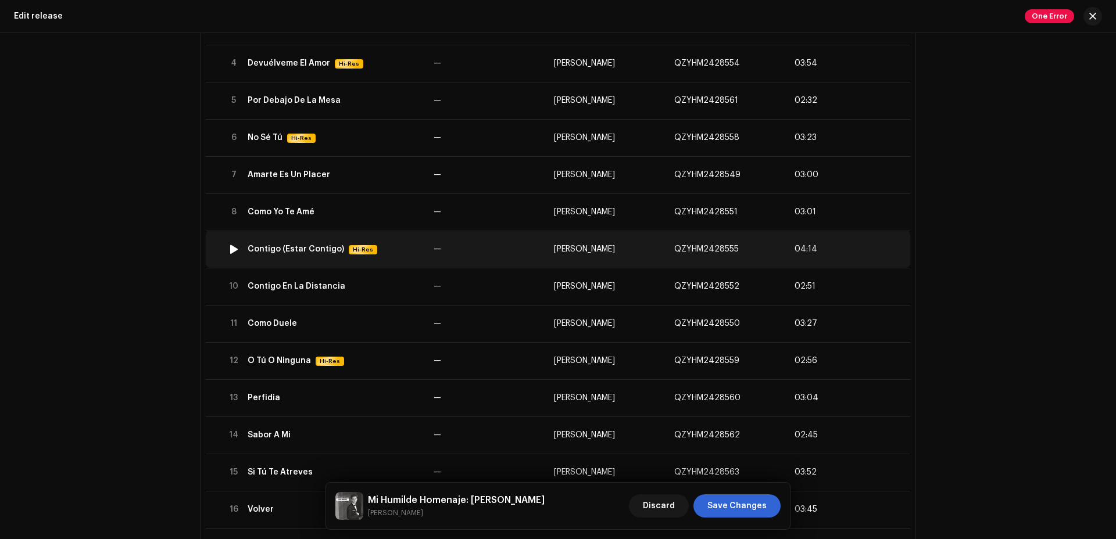
copy div "Contigo (Estar Contigo)"
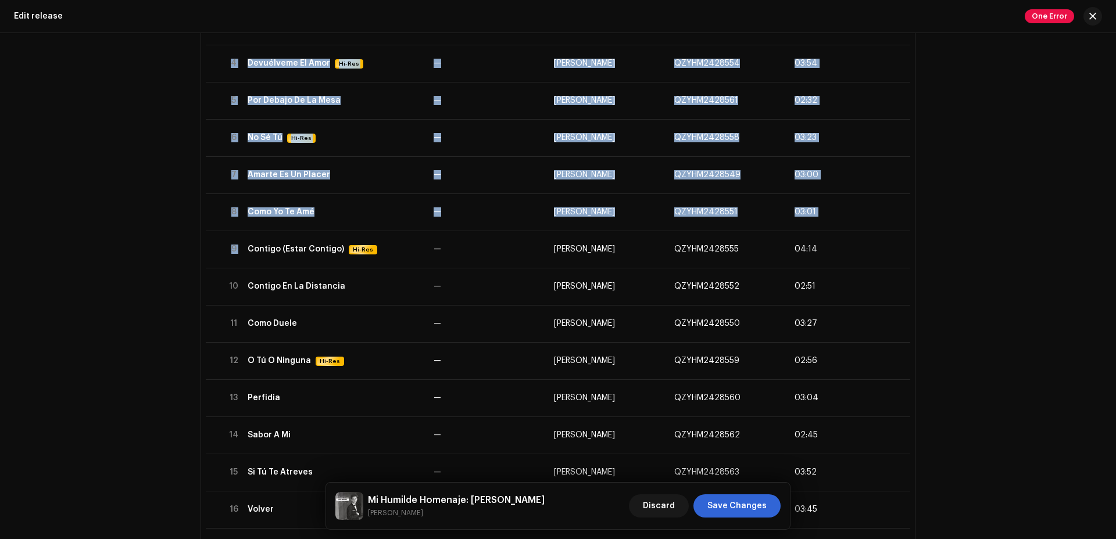
drag, startPoint x: 244, startPoint y: 250, endPoint x: 170, endPoint y: 313, distance: 97.3
click at [170, 313] on div "This release has been distributed: some fields cannot be modified without a ful…" at bounding box center [558, 286] width 1116 height 506
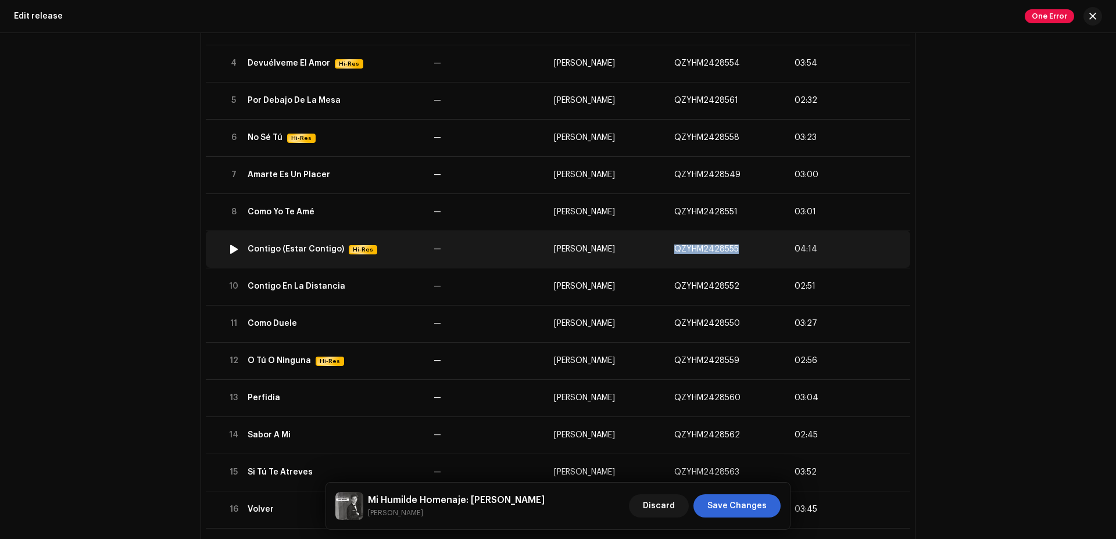
copy span "QZYHM2428555"
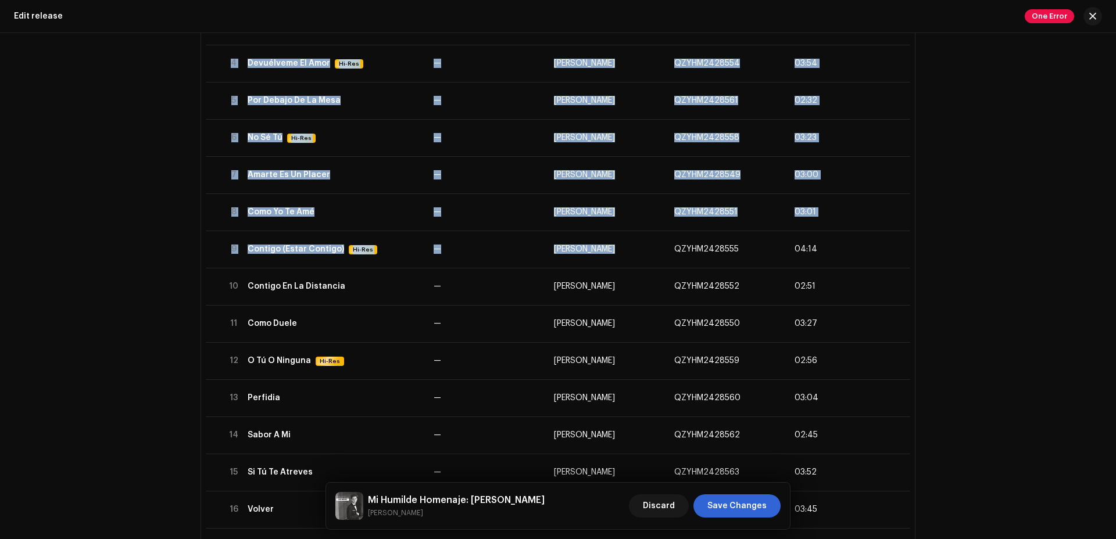
drag, startPoint x: 670, startPoint y: 250, endPoint x: 957, endPoint y: 248, distance: 287.1
click at [854, 248] on div "This release has been distributed: some fields cannot be modified without a ful…" at bounding box center [558, 286] width 1116 height 506
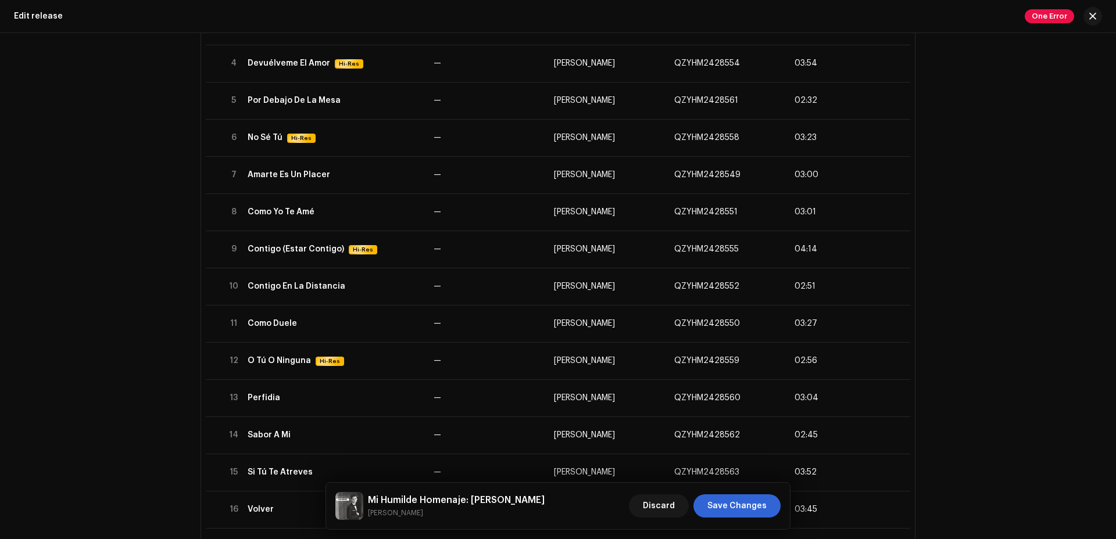
click at [854, 256] on div "This release has been distributed: some fields cannot be modified without a ful…" at bounding box center [558, 286] width 1116 height 506
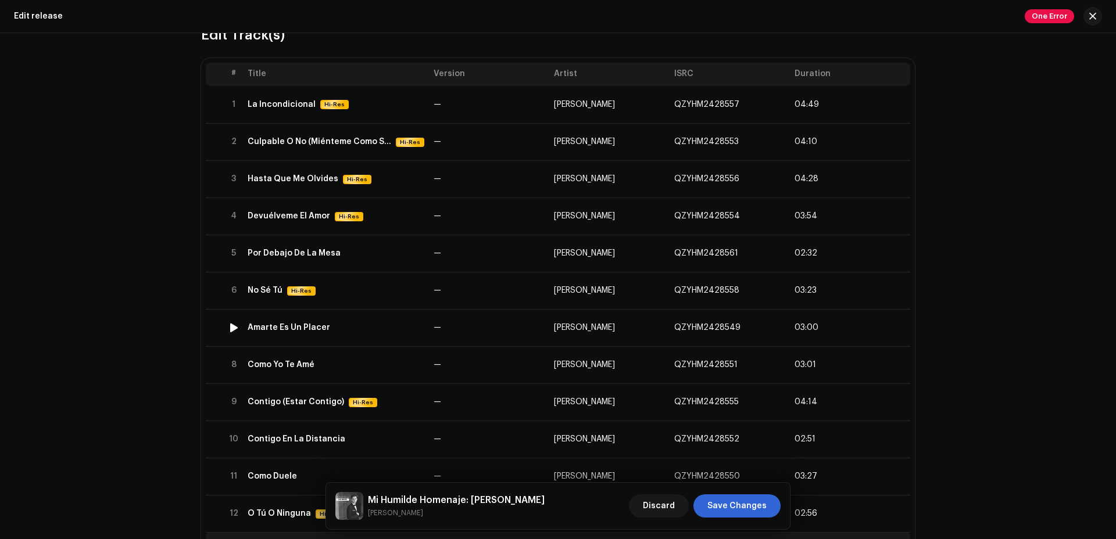
scroll to position [118, 0]
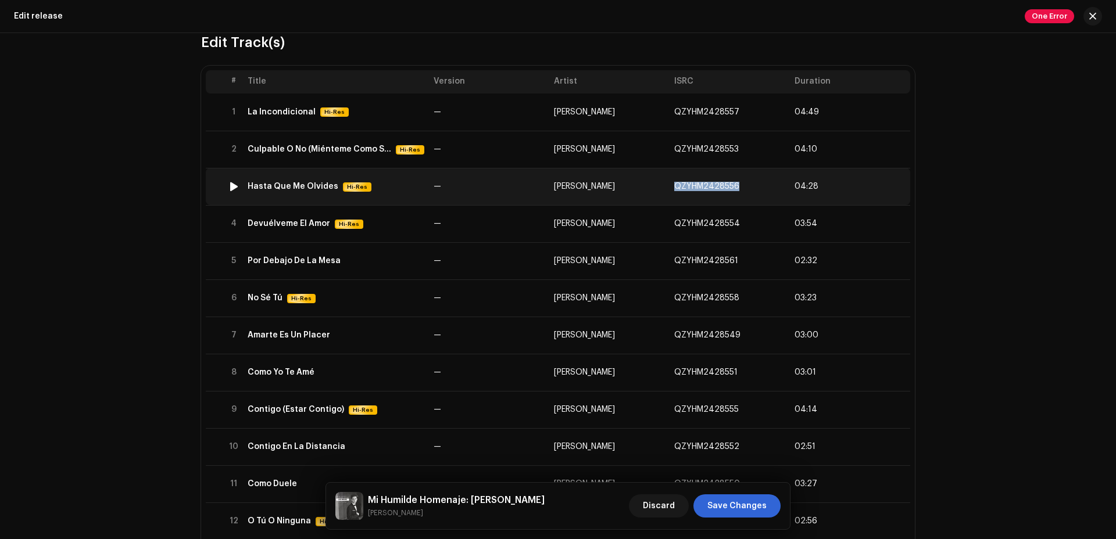
copy span "QZYHM2428556"
drag, startPoint x: 671, startPoint y: 188, endPoint x: 770, endPoint y: 182, distance: 99.0
click at [770, 182] on td "QZYHM2428556" at bounding box center [730, 186] width 120 height 37
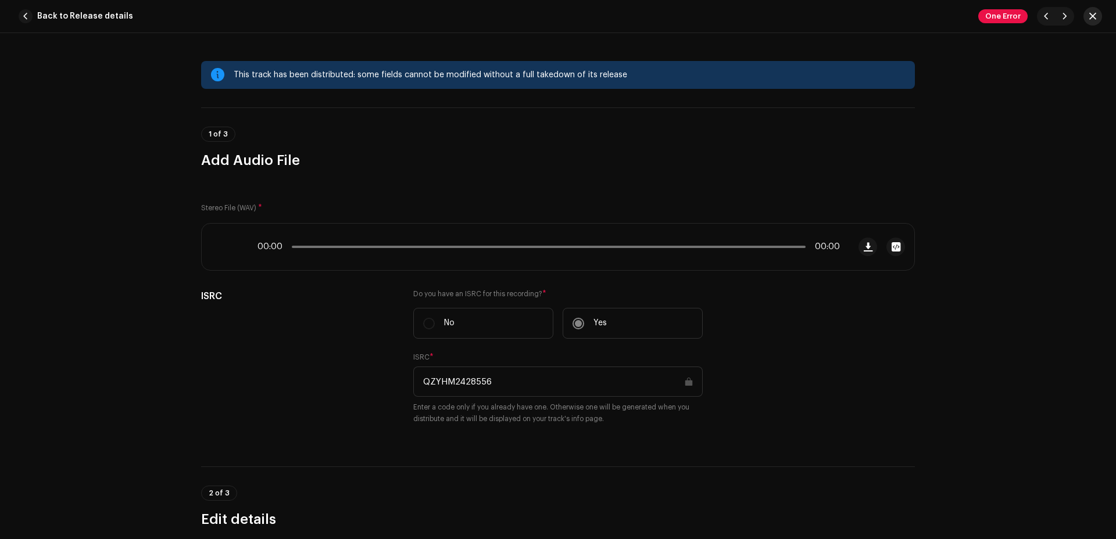
click at [854, 12] on span "button" at bounding box center [1092, 16] width 7 height 9
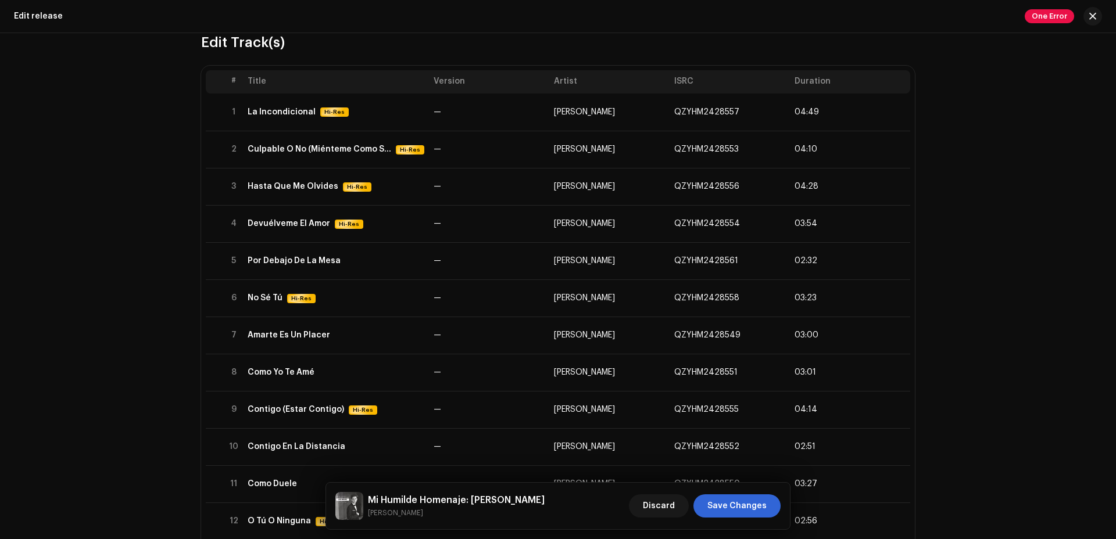
click at [854, 294] on div "This release has been distributed: some fields cannot be modified without a ful…" at bounding box center [558, 286] width 1116 height 506
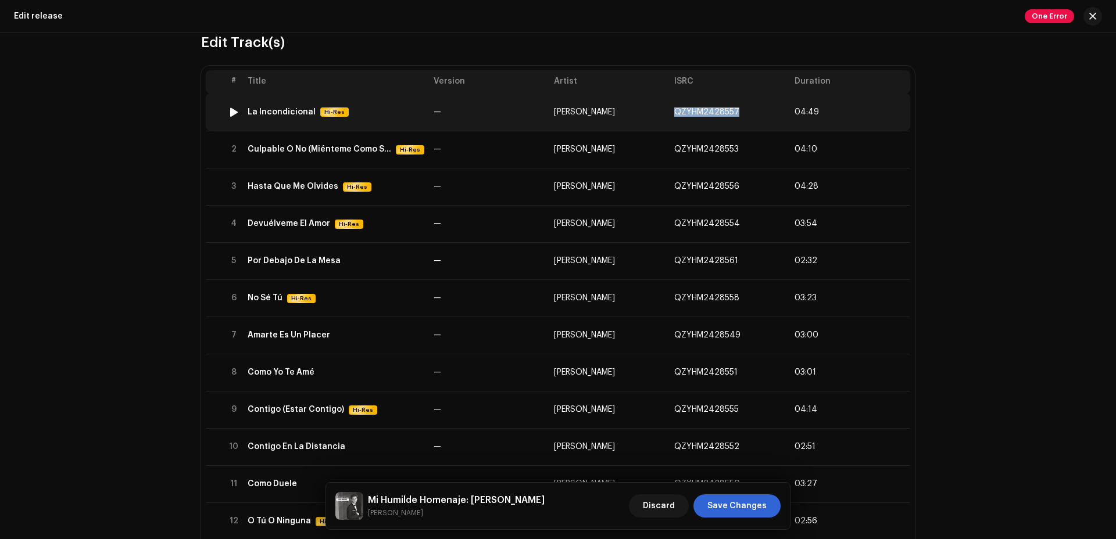
copy span "QZYHM2428557"
drag, startPoint x: 672, startPoint y: 115, endPoint x: 733, endPoint y: 116, distance: 61.0
click at [733, 116] on td "QZYHM2428557" at bounding box center [730, 112] width 120 height 37
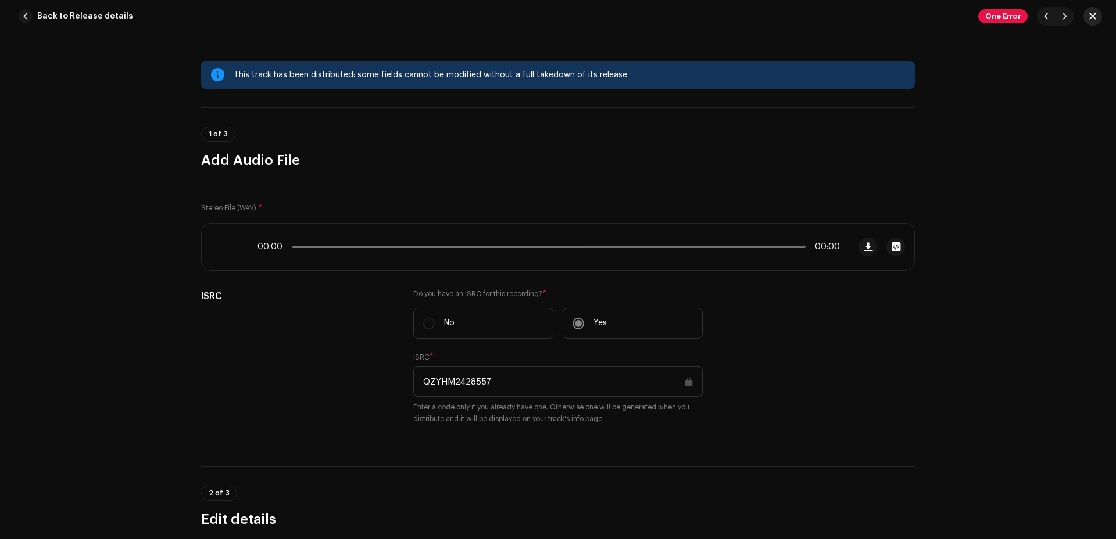
click at [854, 15] on span "button" at bounding box center [1092, 16] width 7 height 9
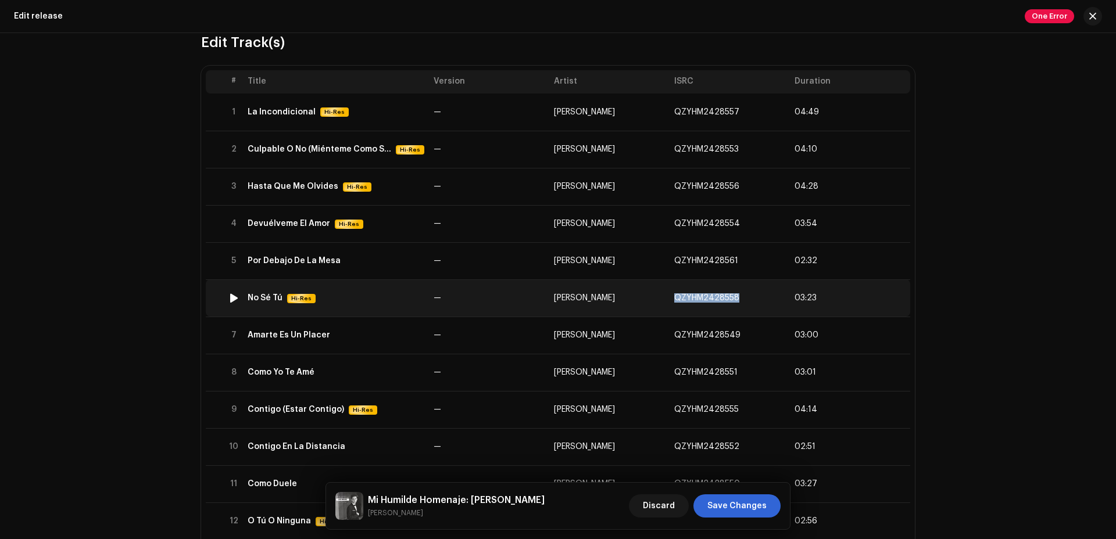
drag, startPoint x: 669, startPoint y: 299, endPoint x: 734, endPoint y: 299, distance: 64.5
click at [734, 299] on td "QZYHM2428558" at bounding box center [730, 298] width 120 height 37
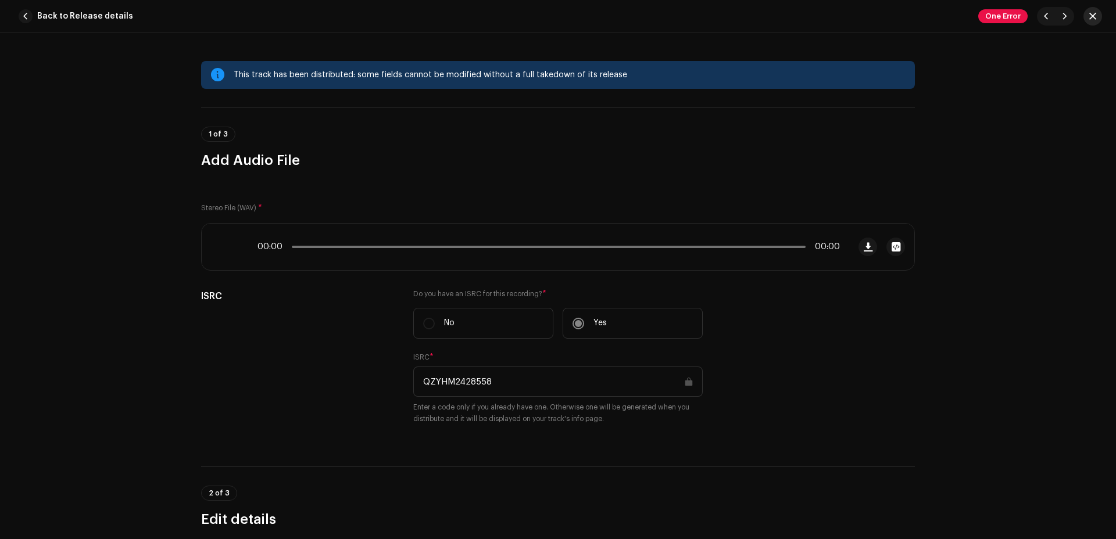
click at [854, 20] on button "button" at bounding box center [1092, 16] width 19 height 19
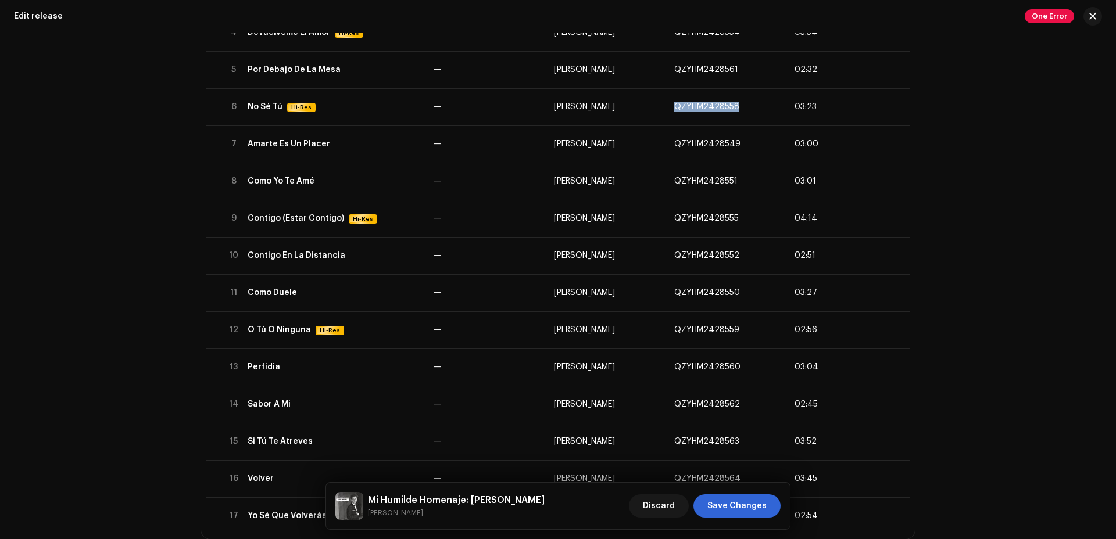
scroll to position [350, 0]
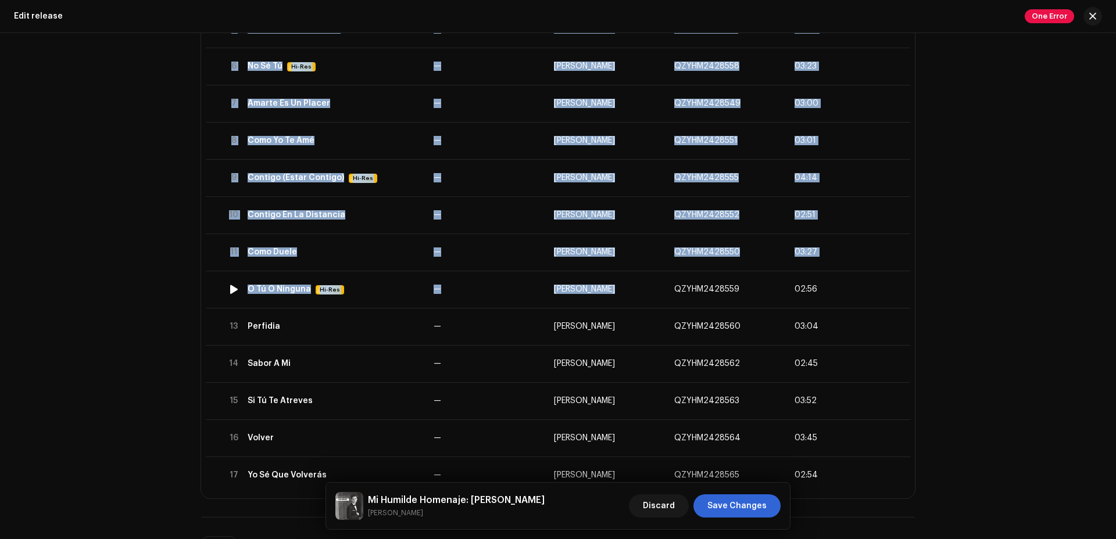
drag, startPoint x: 671, startPoint y: 288, endPoint x: 975, endPoint y: 228, distance: 309.8
click at [854, 228] on div "This release has been distributed: some fields cannot be modified without a ful…" at bounding box center [558, 286] width 1116 height 506
drag, startPoint x: 671, startPoint y: 325, endPoint x: 960, endPoint y: 283, distance: 291.9
click at [854, 283] on div "This release has been distributed: some fields cannot be modified without a ful…" at bounding box center [558, 286] width 1116 height 506
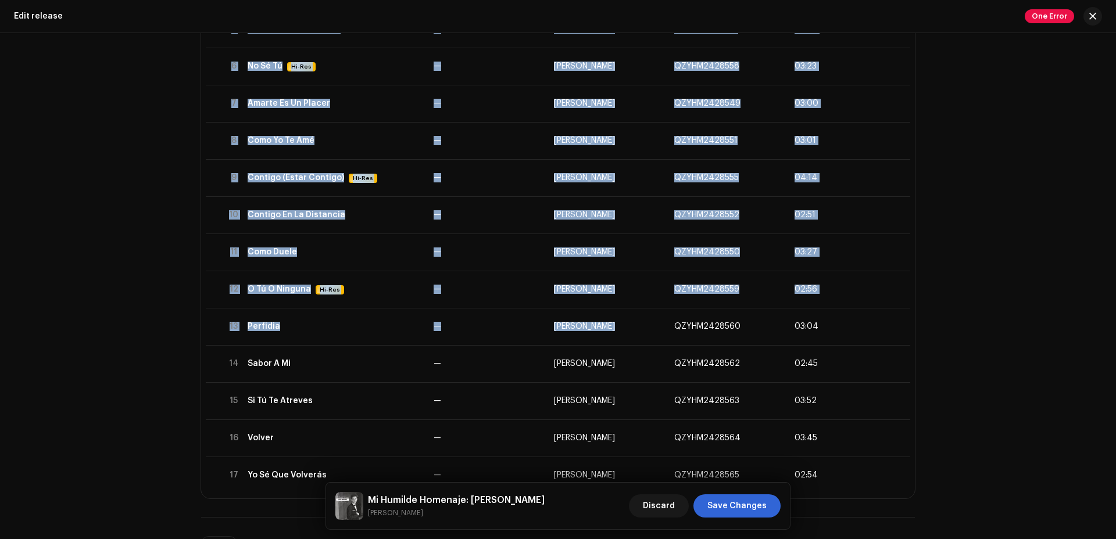
click at [854, 283] on div "This release has been distributed: some fields cannot be modified without a ful…" at bounding box center [558, 286] width 1116 height 506
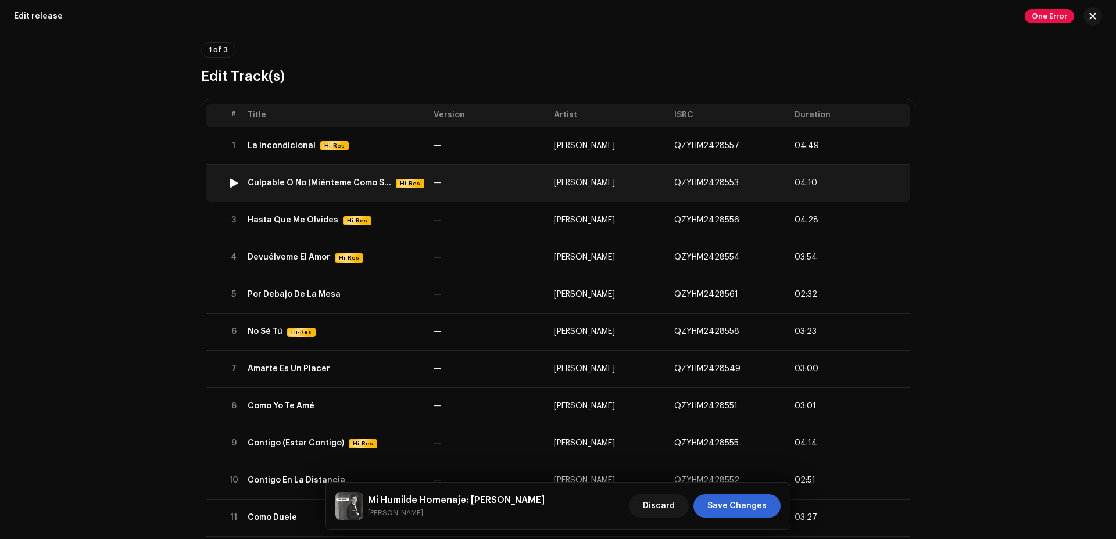
scroll to position [88, 0]
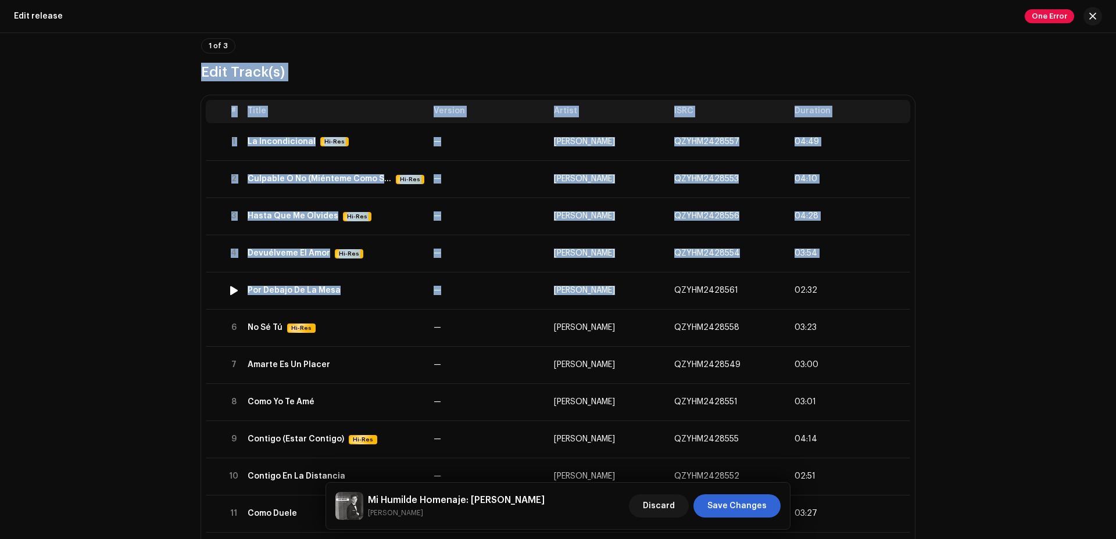
drag, startPoint x: 670, startPoint y: 292, endPoint x: 750, endPoint y: 7, distance: 296.6
click at [751, 9] on div "Edit release One Error This release has been distributed: some fields cannot be…" at bounding box center [558, 269] width 1116 height 539
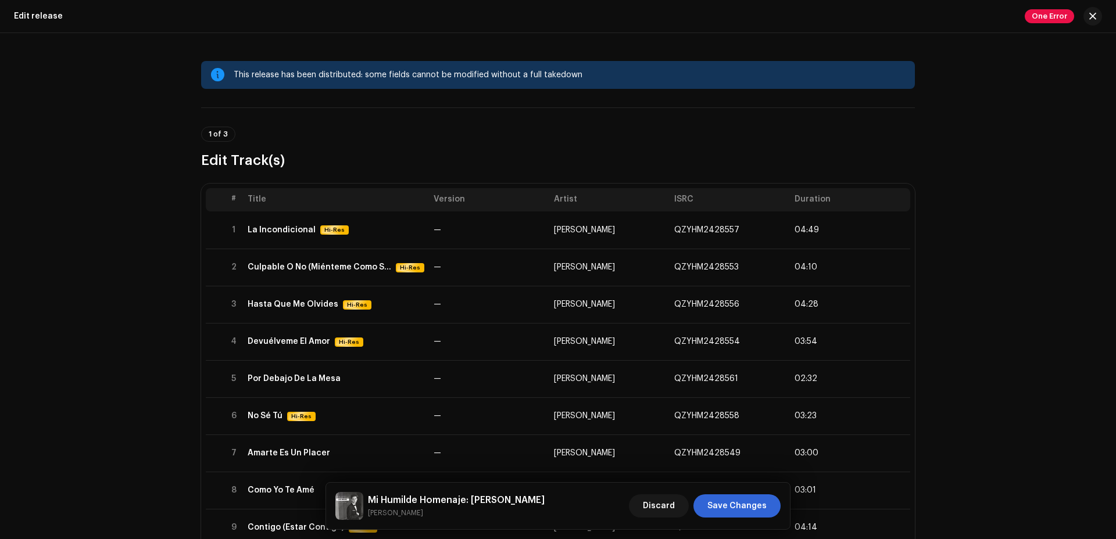
click at [854, 243] on div "This release has been distributed: some fields cannot be modified without a ful…" at bounding box center [558, 286] width 1116 height 506
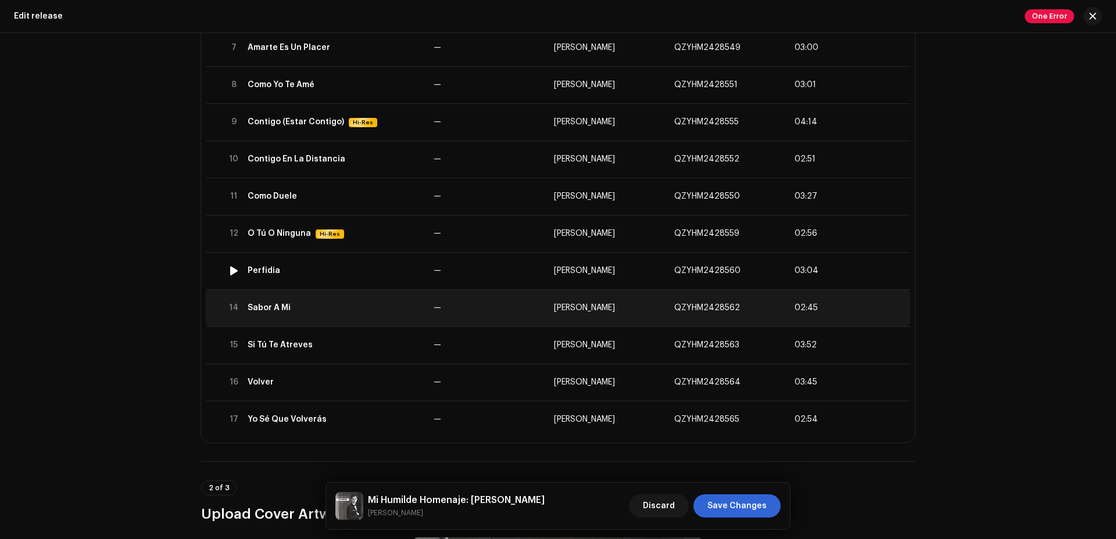
scroll to position [392, 0]
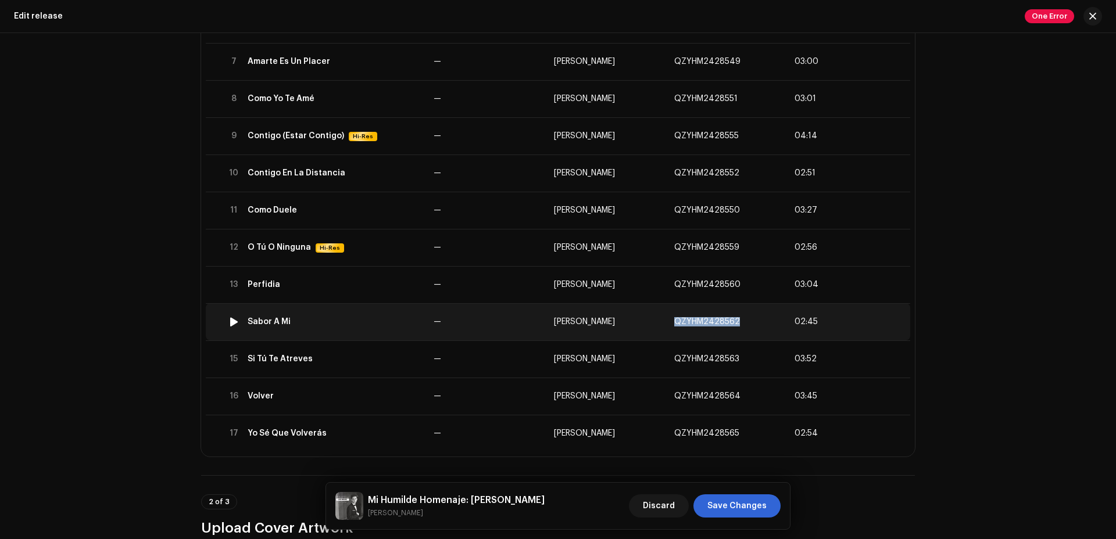
drag, startPoint x: 671, startPoint y: 322, endPoint x: 734, endPoint y: 321, distance: 62.8
click at [734, 321] on td "QZYHM2428562" at bounding box center [730, 321] width 120 height 37
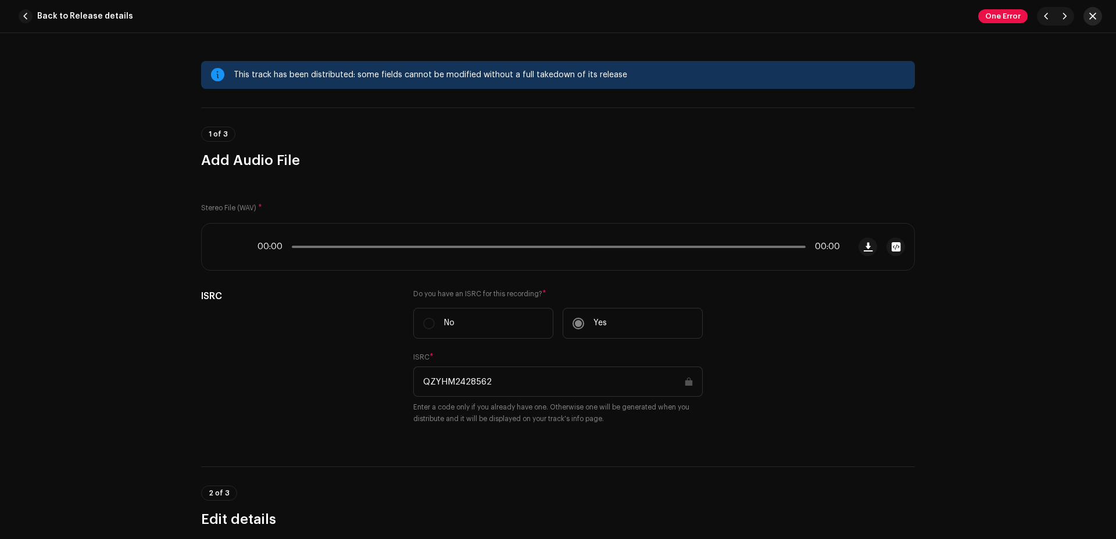
click at [854, 17] on span "button" at bounding box center [1092, 16] width 7 height 9
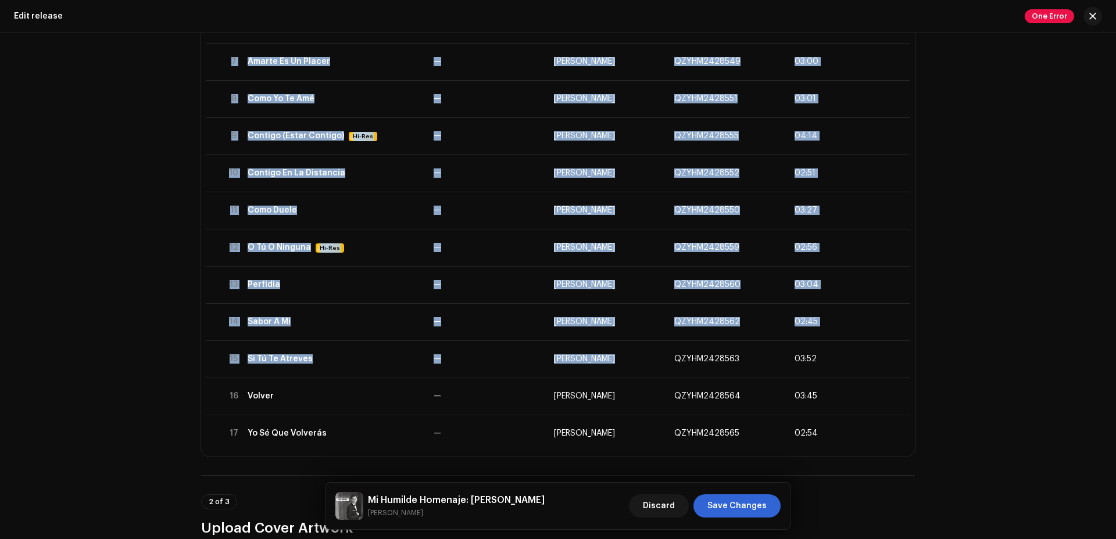
drag, startPoint x: 670, startPoint y: 359, endPoint x: 997, endPoint y: 238, distance: 349.4
click at [854, 238] on div "This release has been distributed: some fields cannot be modified without a ful…" at bounding box center [558, 286] width 1116 height 506
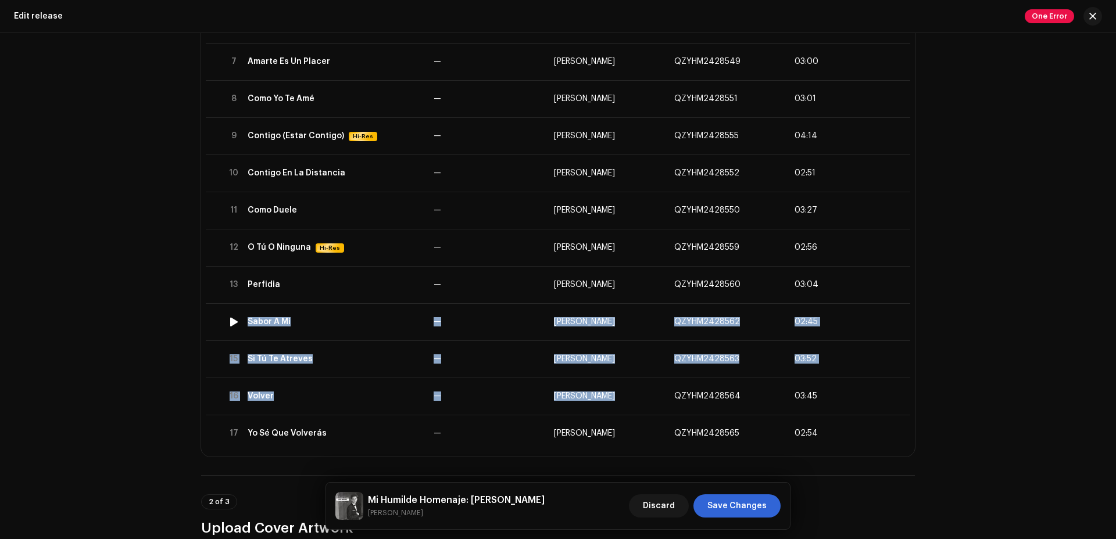
drag, startPoint x: 670, startPoint y: 395, endPoint x: 965, endPoint y: 266, distance: 321.9
click at [854, 266] on div "This release has been distributed: some fields cannot be modified without a ful…" at bounding box center [558, 286] width 1116 height 506
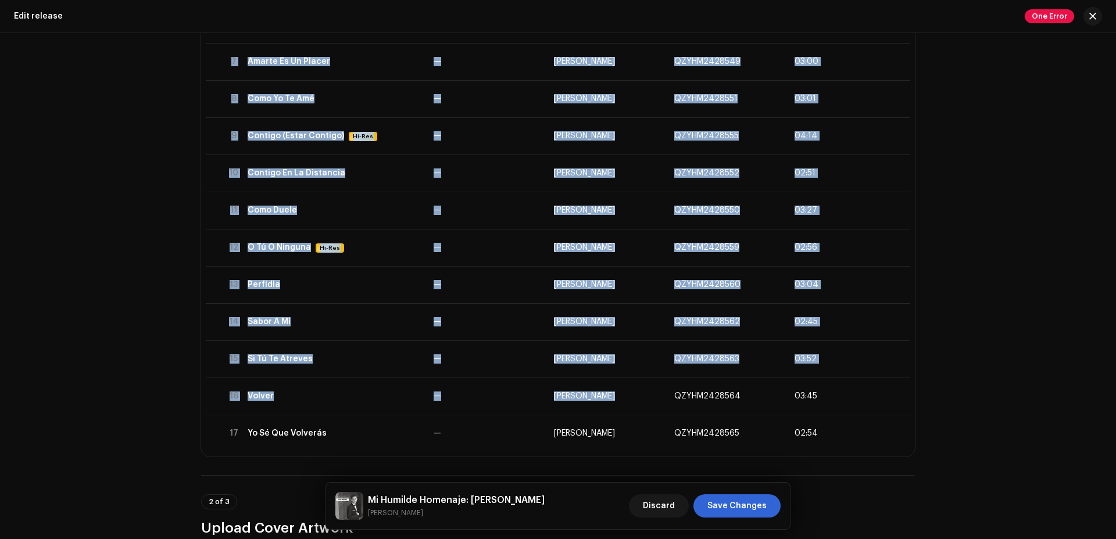
click at [854, 266] on div "This release has been distributed: some fields cannot be modified without a ful…" at bounding box center [558, 286] width 1116 height 506
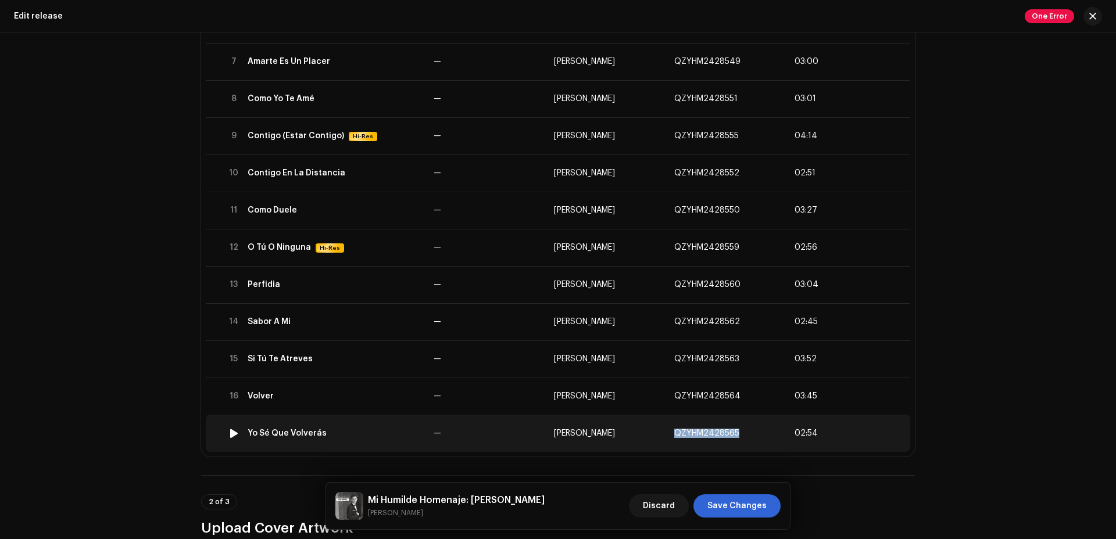
drag, startPoint x: 671, startPoint y: 434, endPoint x: 727, endPoint y: 450, distance: 58.7
click at [727, 450] on td "QZYHM2428565" at bounding box center [730, 433] width 120 height 37
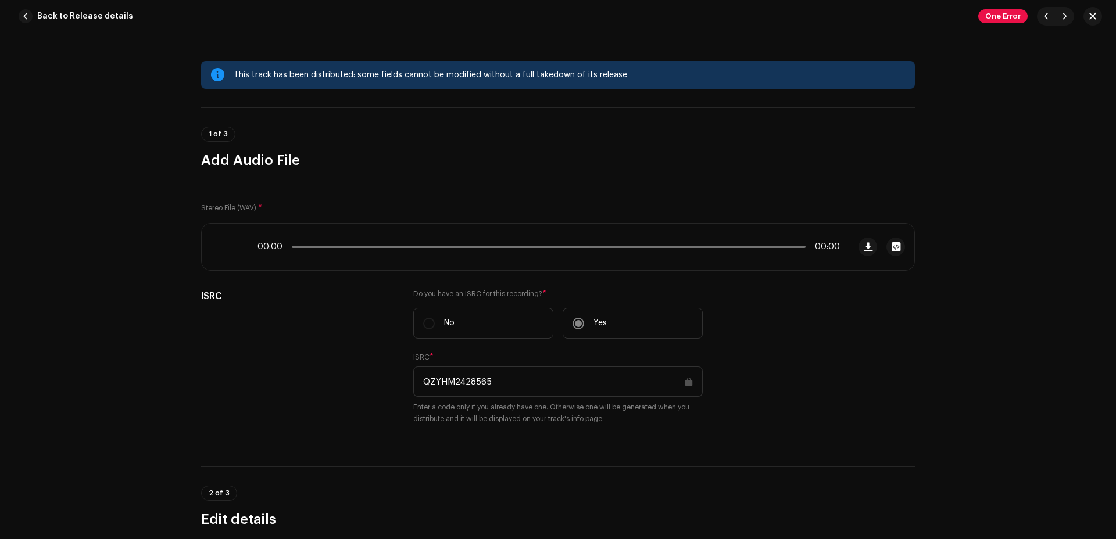
click at [854, 16] on span "button" at bounding box center [1092, 16] width 7 height 9
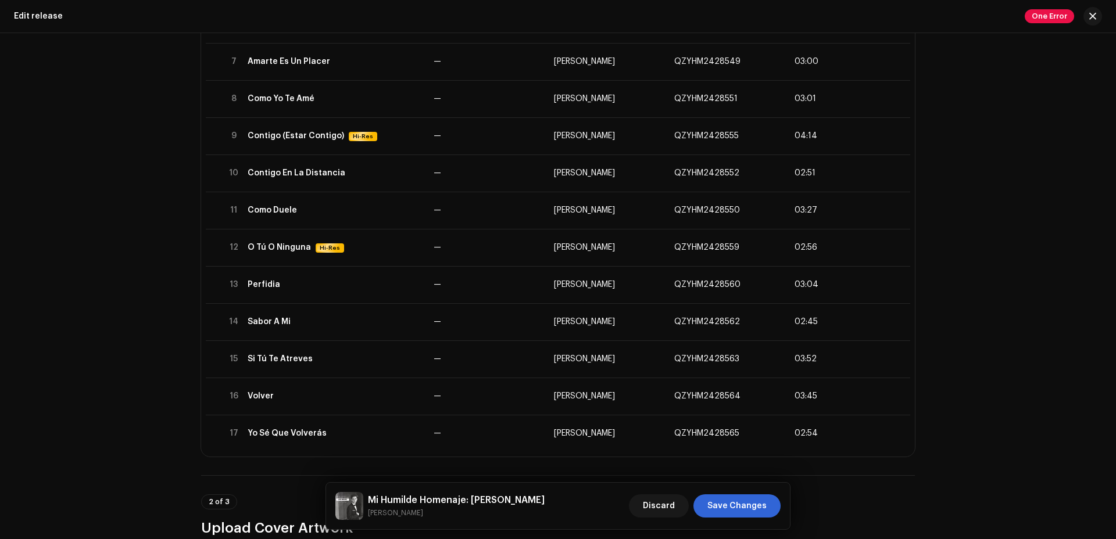
click at [854, 465] on div "This release has been distributed: some fields cannot be modified without a ful…" at bounding box center [558, 286] width 1116 height 506
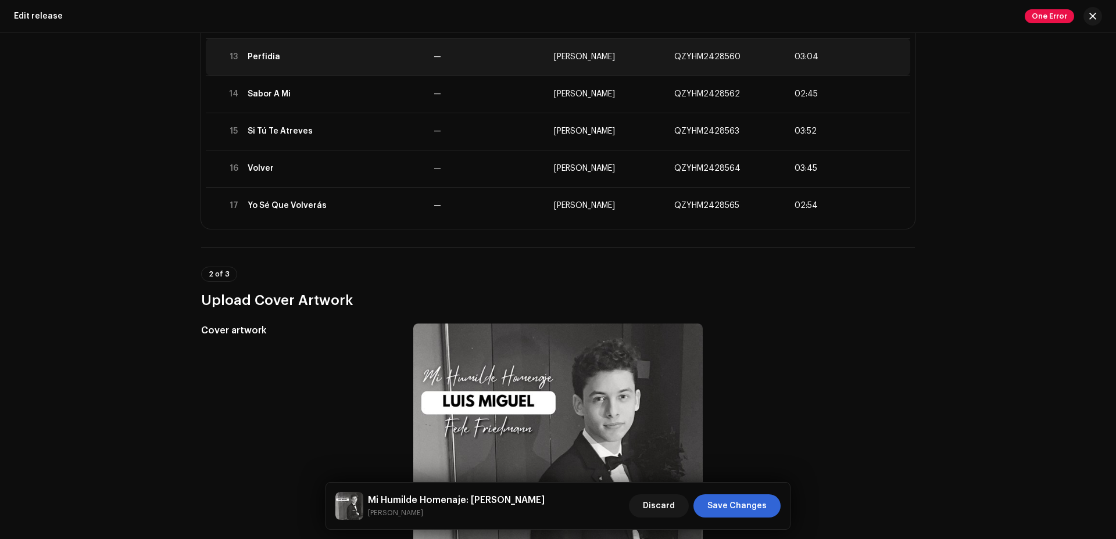
scroll to position [516, 0]
